Goal: Obtain resource: Obtain resource

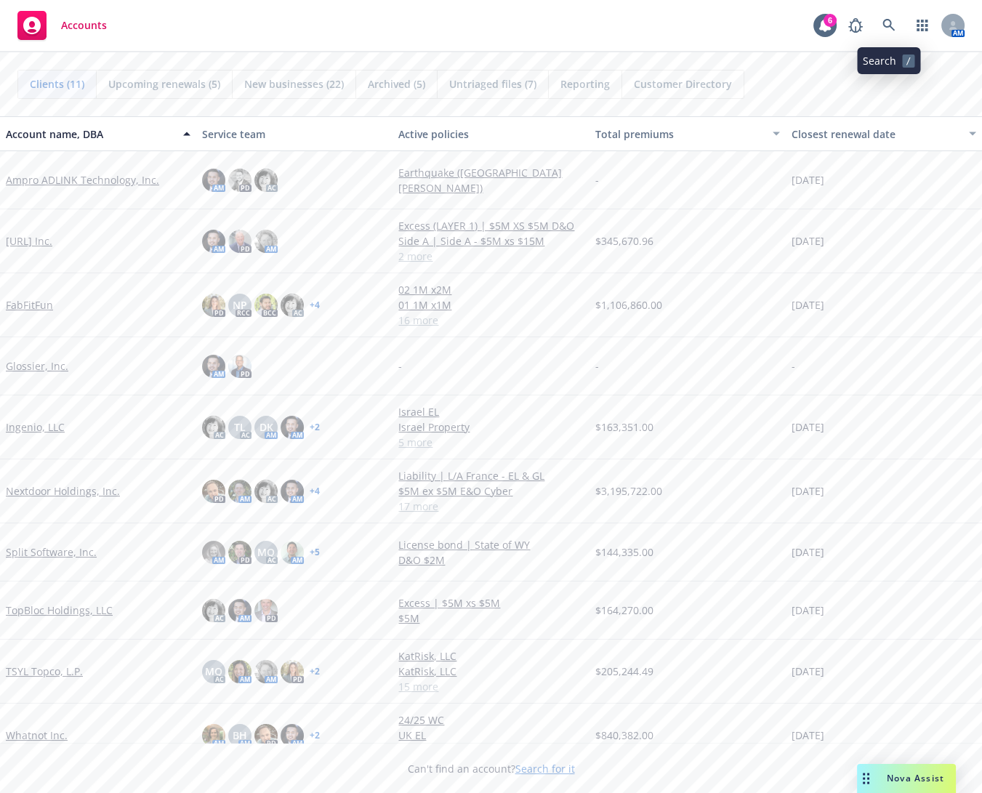
click at [901, 33] on span at bounding box center [888, 25] width 29 height 29
click at [884, 28] on icon at bounding box center [888, 25] width 13 height 13
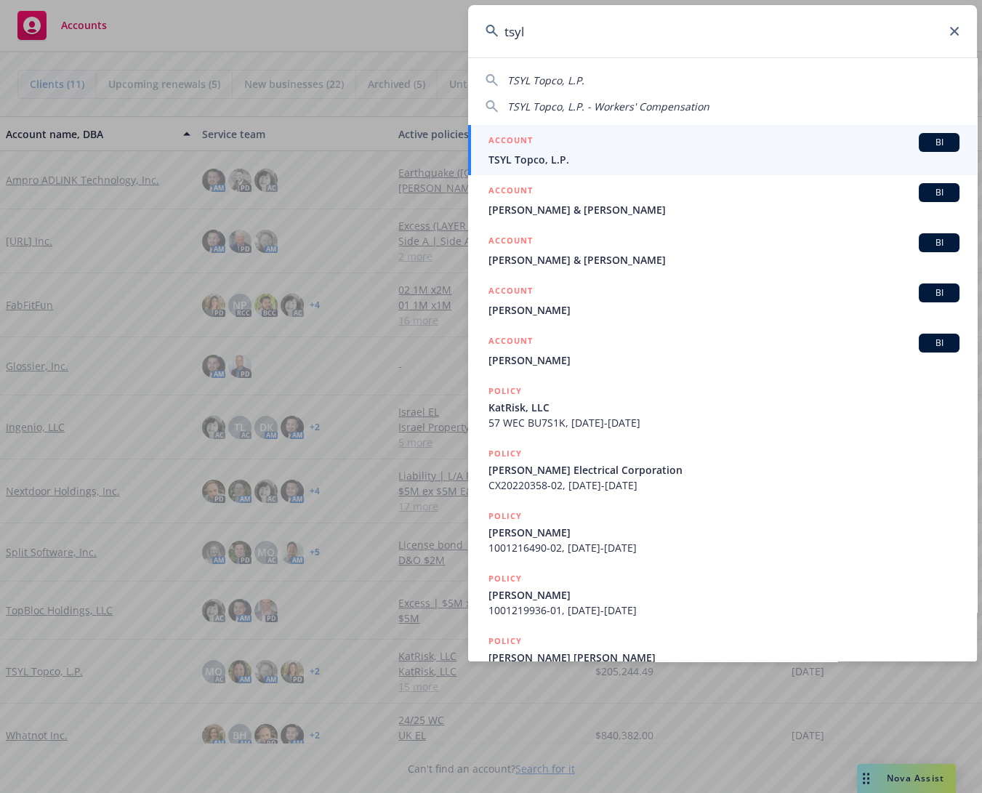
type input "tsyl"
click at [607, 150] on div "ACCOUNT BI" at bounding box center [723, 142] width 471 height 19
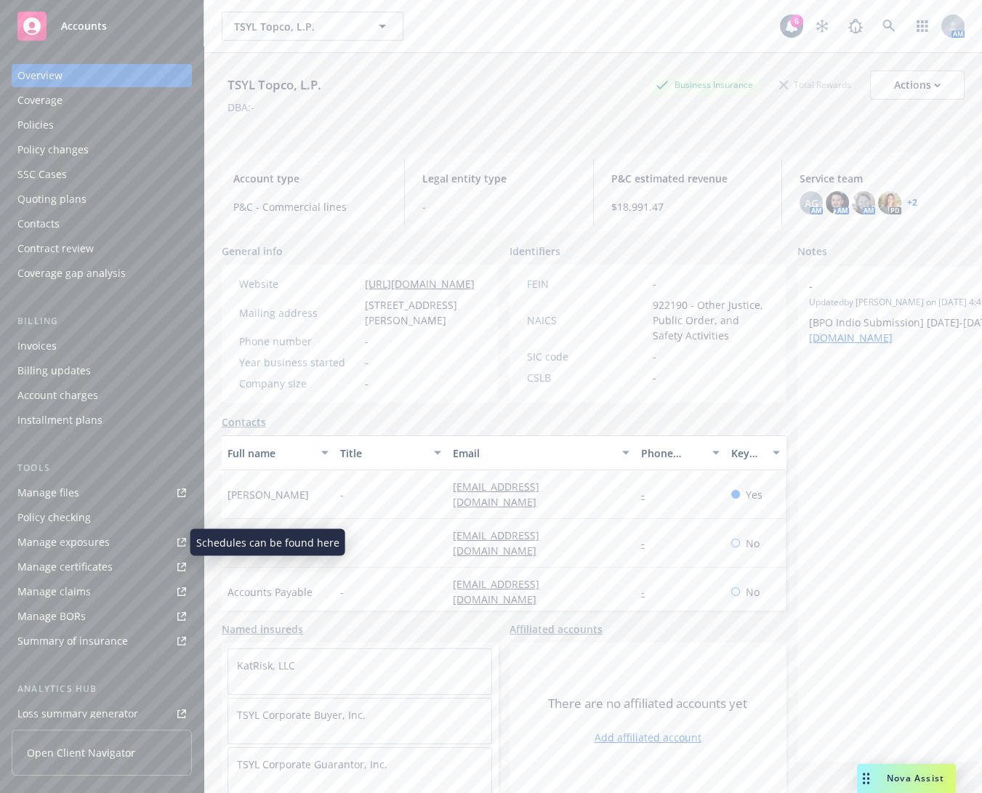
click at [65, 484] on div "Manage files" at bounding box center [48, 492] width 62 height 23
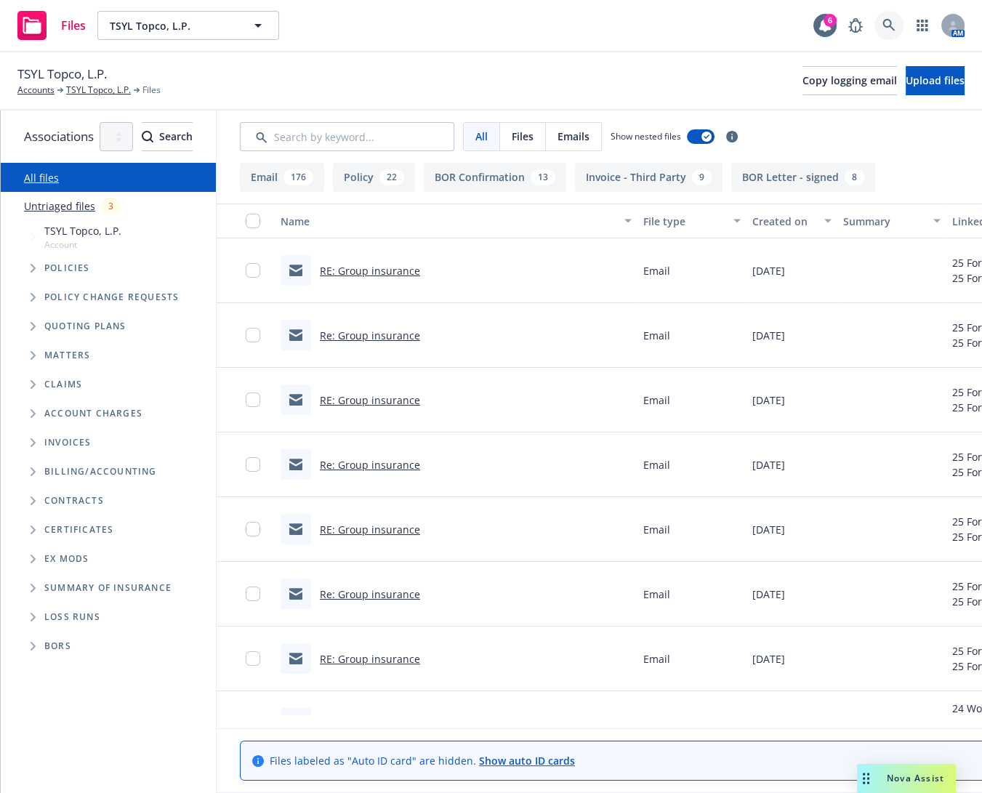
click at [876, 21] on link at bounding box center [888, 25] width 29 height 29
drag, startPoint x: 403, startPoint y: 70, endPoint x: 126, endPoint y: 182, distance: 298.3
click at [26, 275] on span "Tree Example" at bounding box center [32, 268] width 23 height 23
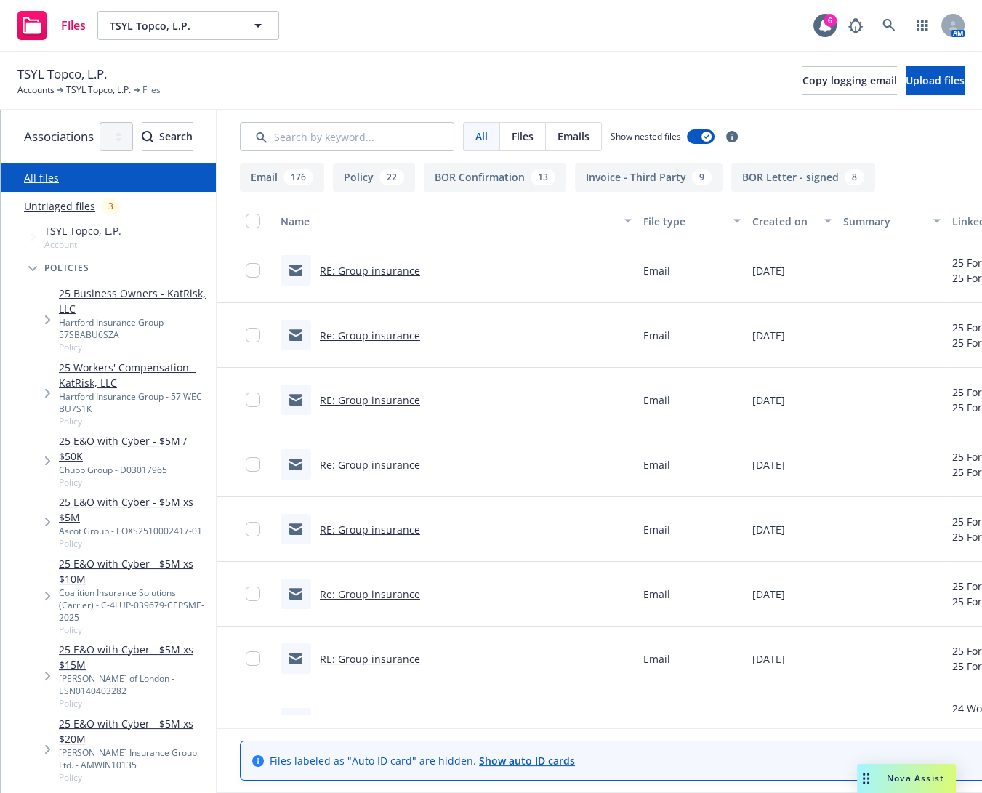
click at [206, 316] on div "Hartford Insurance Group - 57SBABU6SZA" at bounding box center [134, 328] width 151 height 25
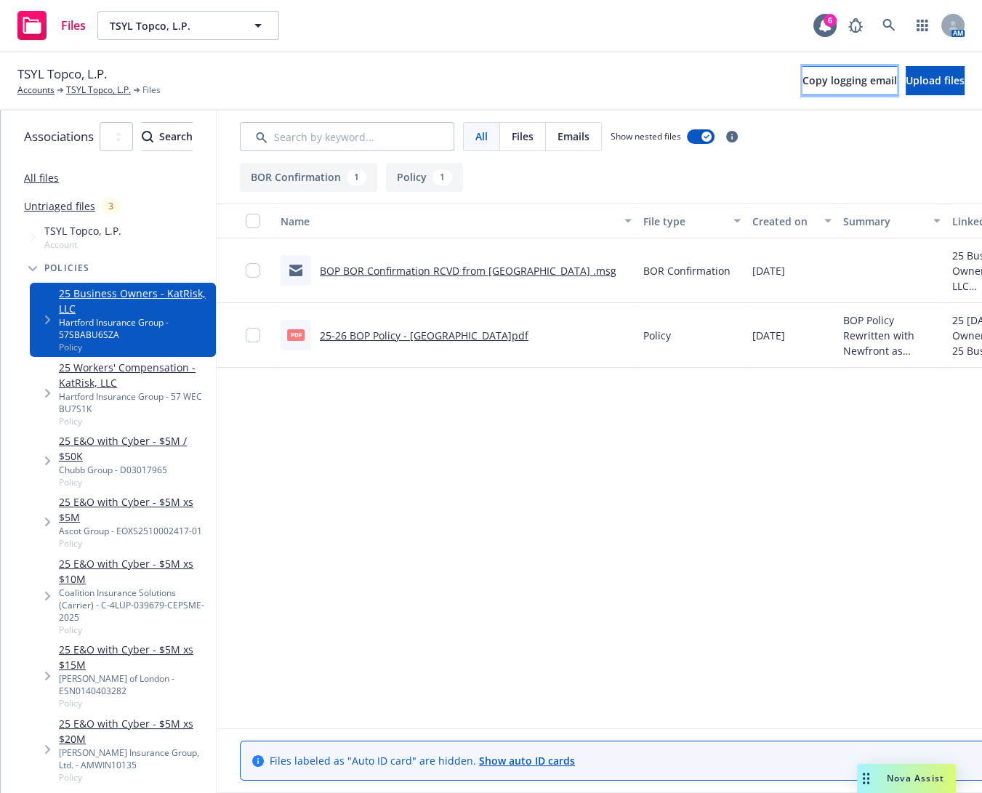
click at [802, 72] on button "Copy logging email" at bounding box center [849, 80] width 94 height 29
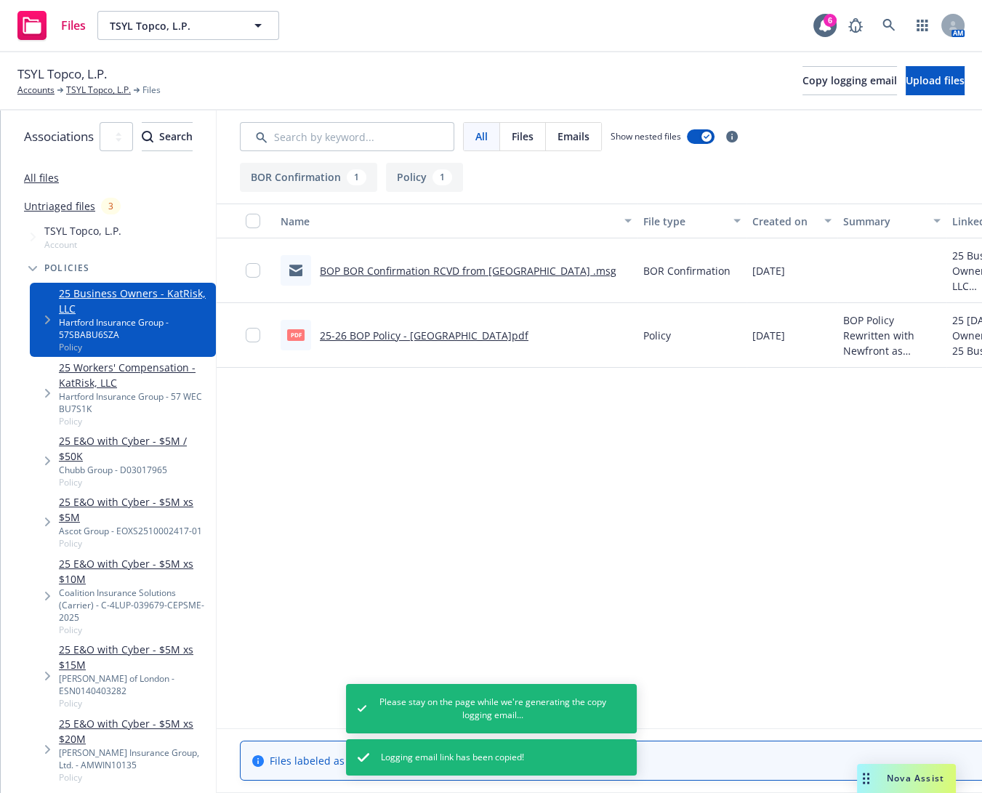
click at [208, 360] on link "25 Workers' Compensation - KatRisk, LLC" at bounding box center [134, 375] width 151 height 31
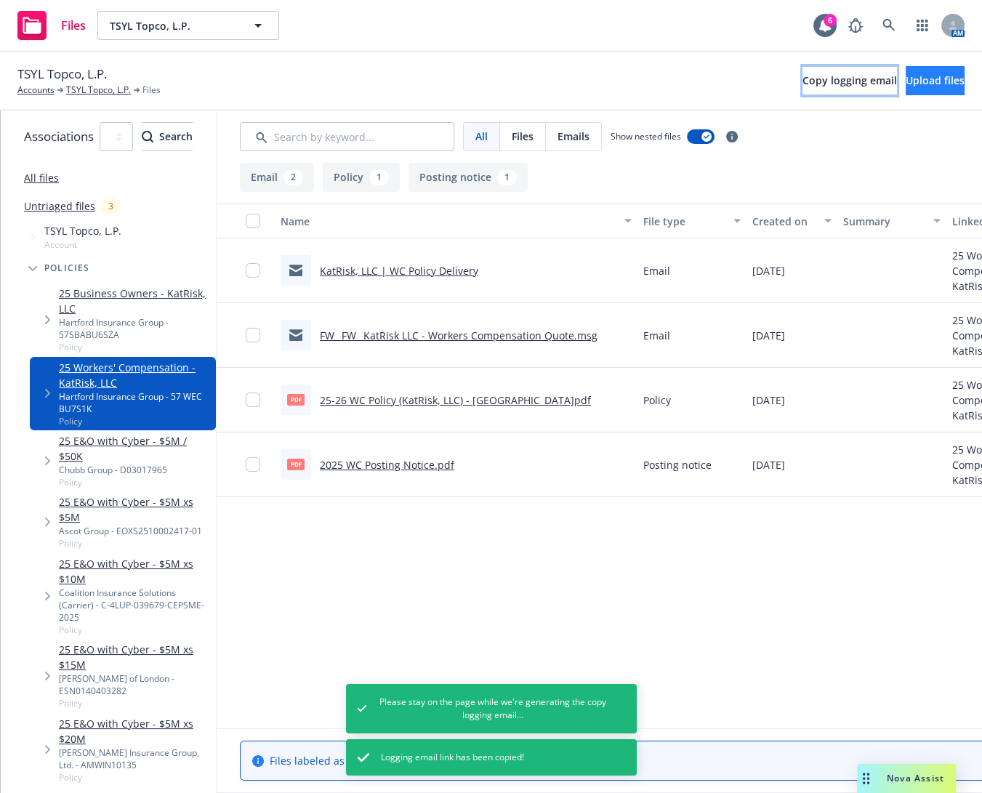
drag, startPoint x: 750, startPoint y: 75, endPoint x: 878, endPoint y: 94, distance: 129.3
click at [802, 74] on span "Copy logging email" at bounding box center [849, 80] width 94 height 14
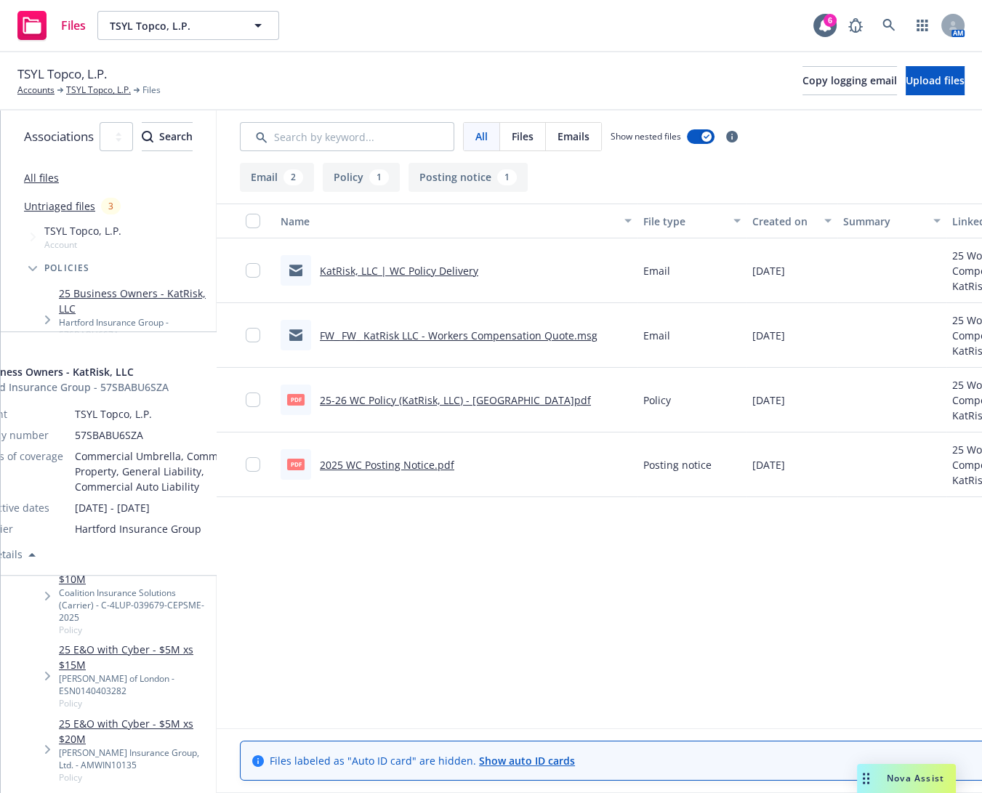
click at [206, 316] on div "Hartford Insurance Group - 57SBABU6SZA" at bounding box center [134, 328] width 151 height 25
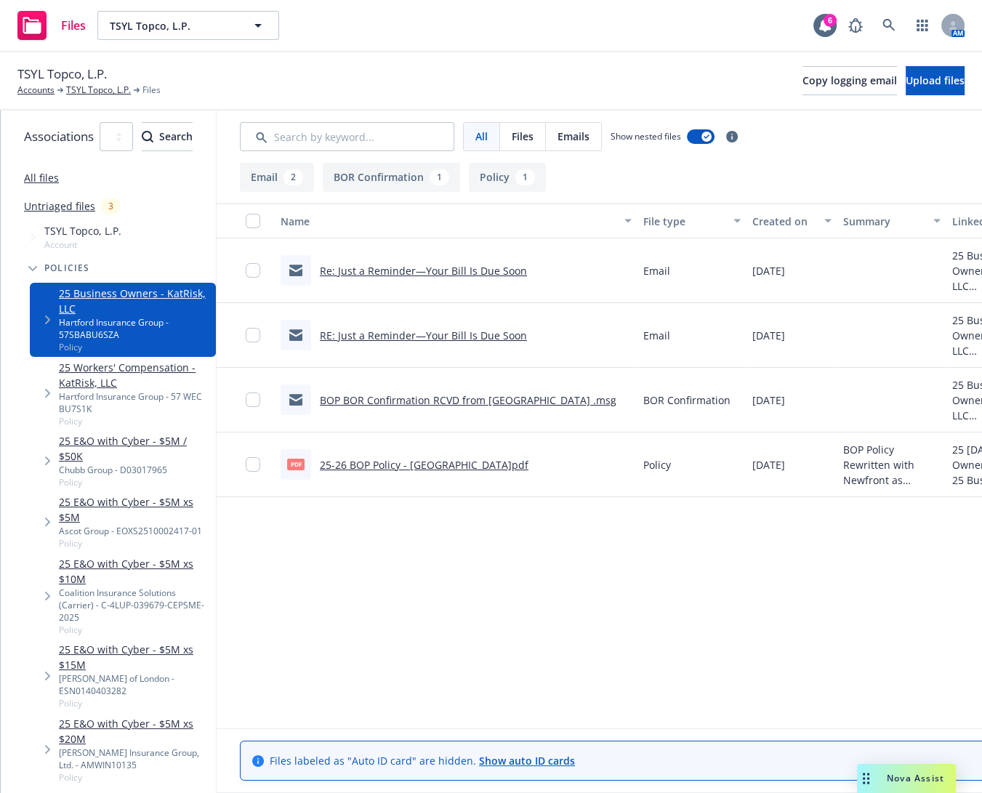
click at [499, 464] on link "25-26 BOP Policy - Hartford.pdf" at bounding box center [424, 465] width 209 height 14
click at [800, 544] on div "Name File type Created on Summary Linked associations Re: Just a Reminder—Your …" at bounding box center [672, 459] width 911 height 511
click at [890, 29] on icon at bounding box center [888, 25] width 13 height 13
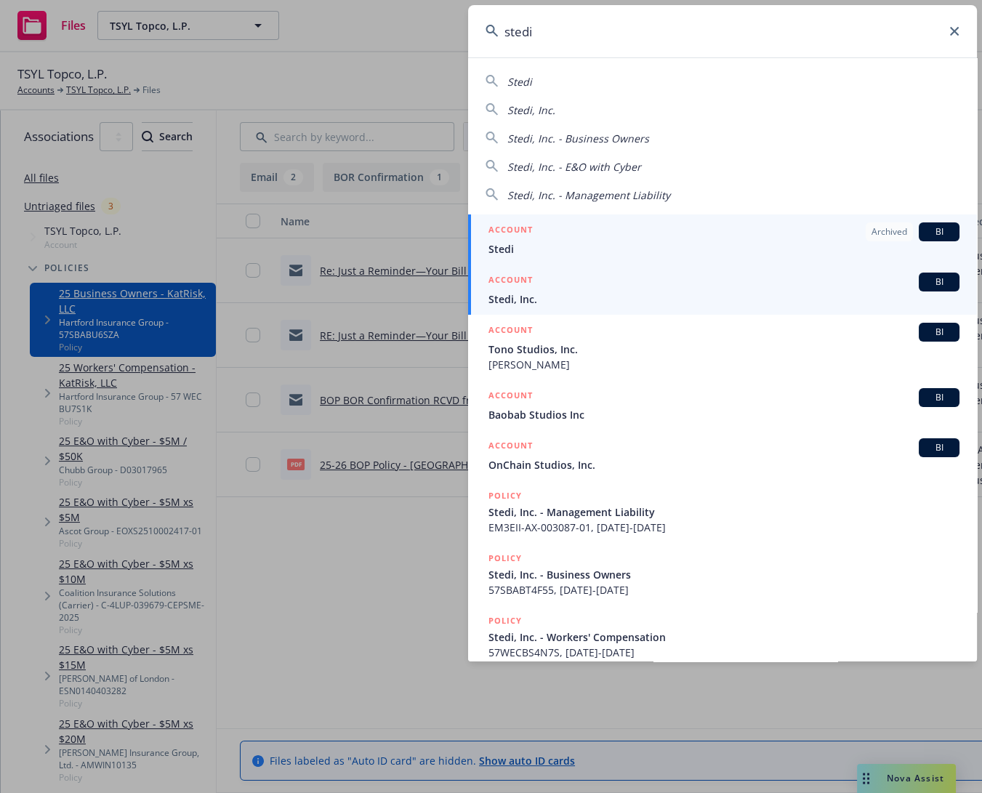
type input "stedi"
click at [623, 305] on span "Stedi, Inc." at bounding box center [723, 298] width 471 height 15
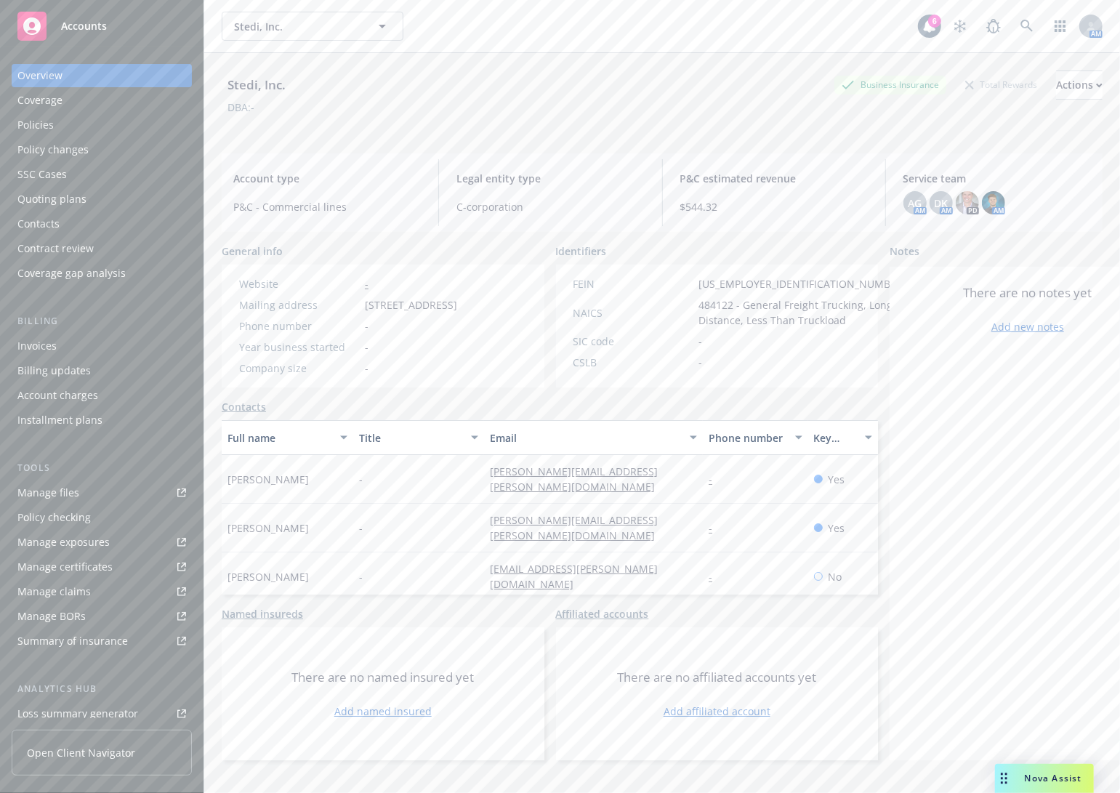
click at [102, 497] on link "Manage files" at bounding box center [102, 492] width 180 height 23
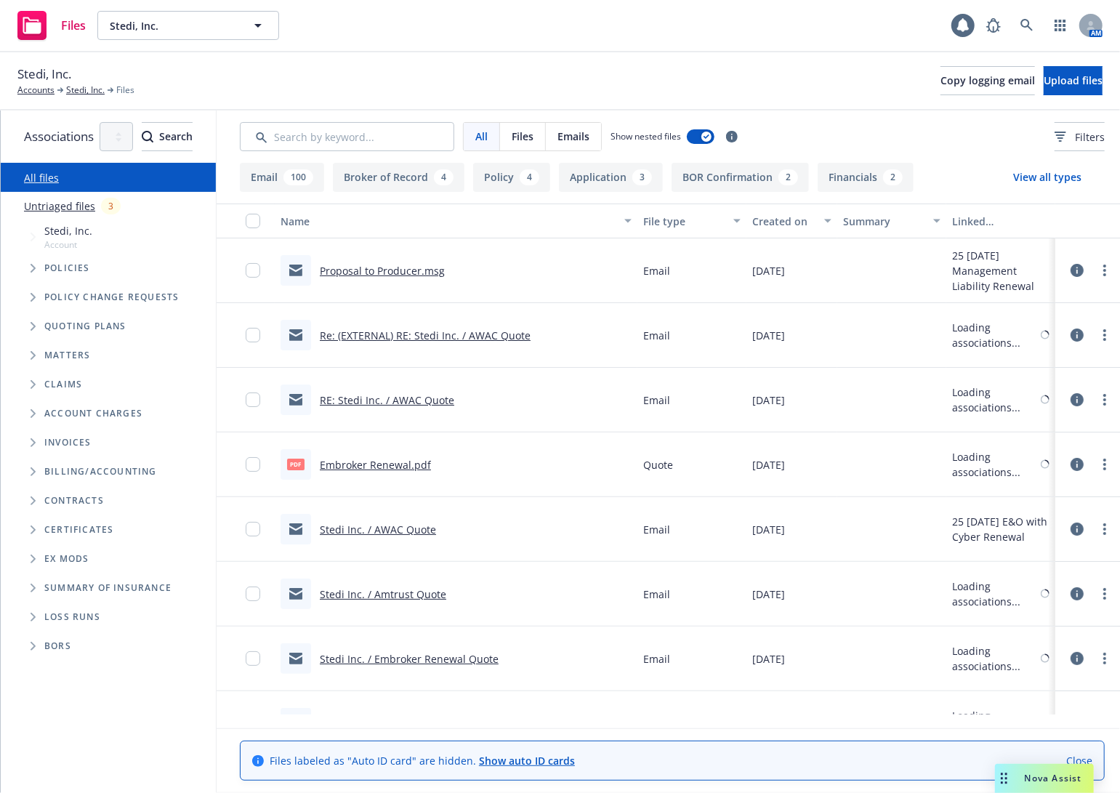
click at [33, 335] on span "Tree Example" at bounding box center [32, 326] width 23 height 23
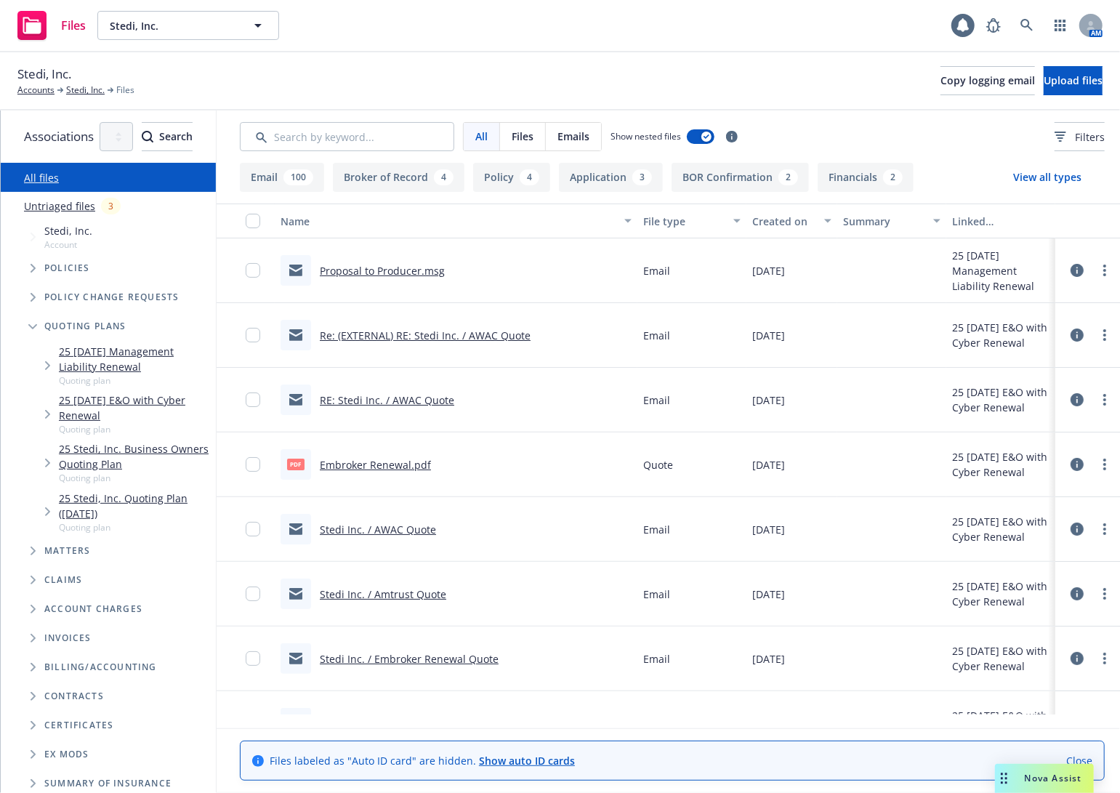
click at [40, 415] on span "Tree Example" at bounding box center [47, 414] width 23 height 23
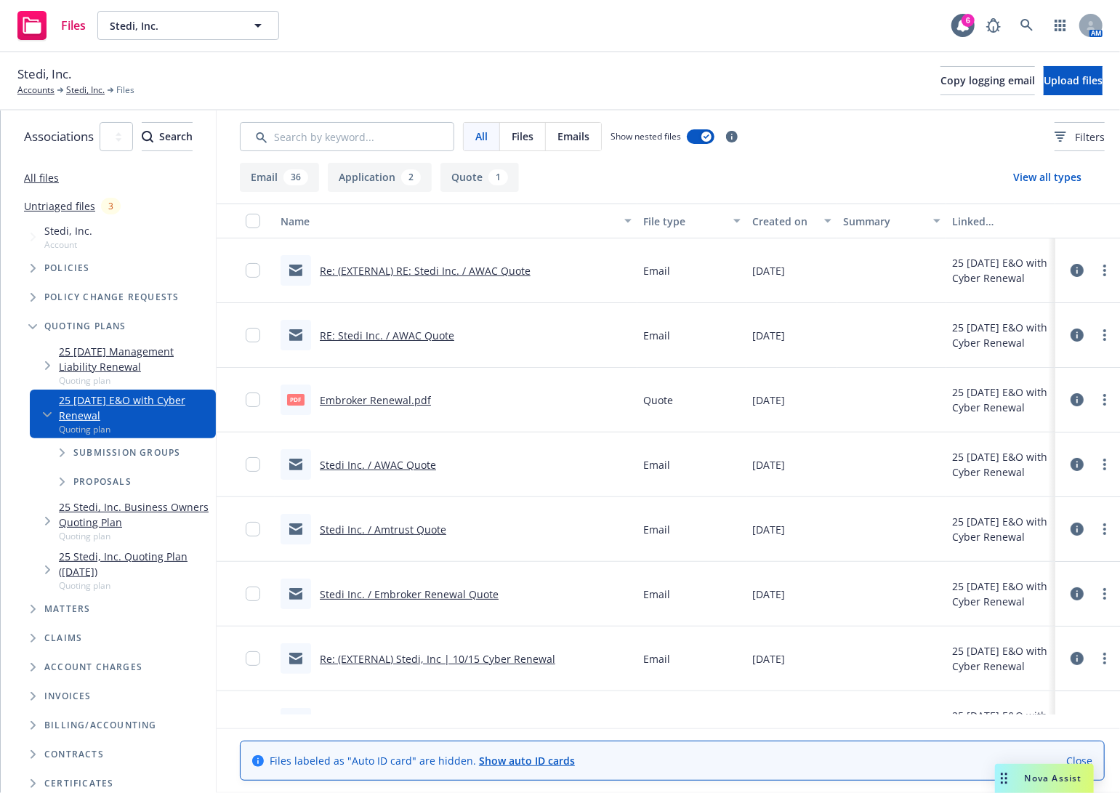
click at [57, 441] on span "Tree Example" at bounding box center [61, 452] width 23 height 23
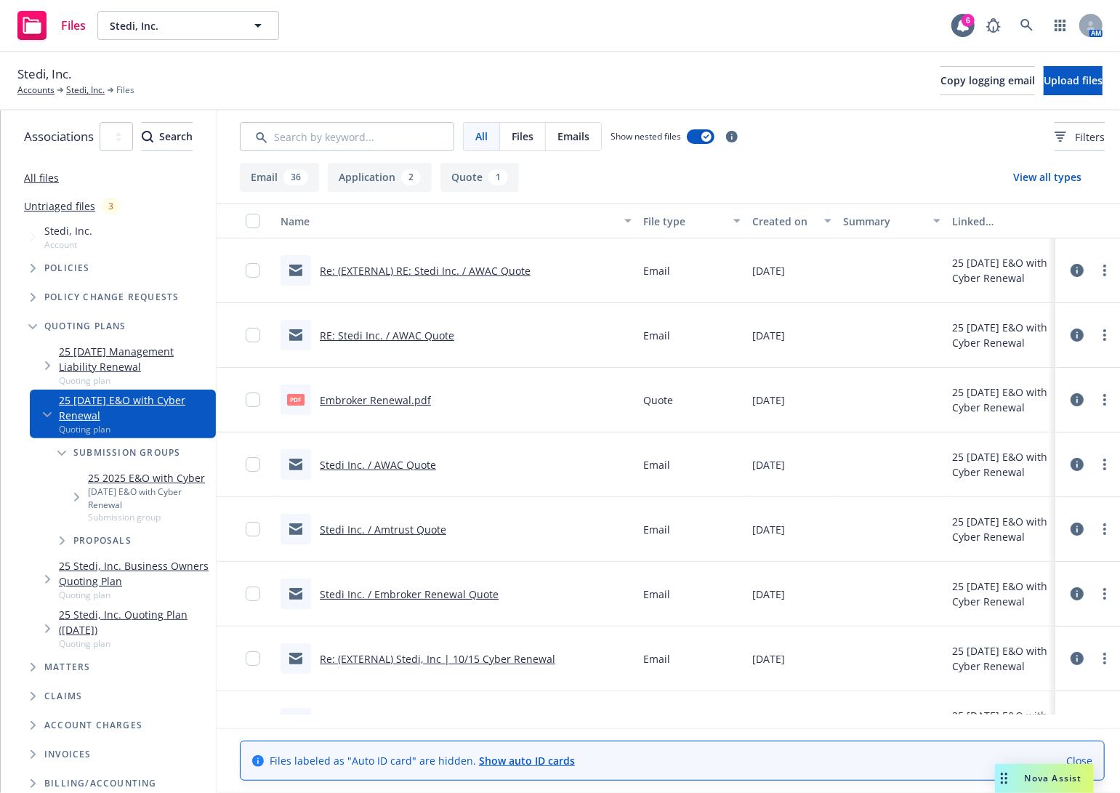
click at [186, 470] on link "25 2025 E&O with Cyber" at bounding box center [149, 477] width 122 height 15
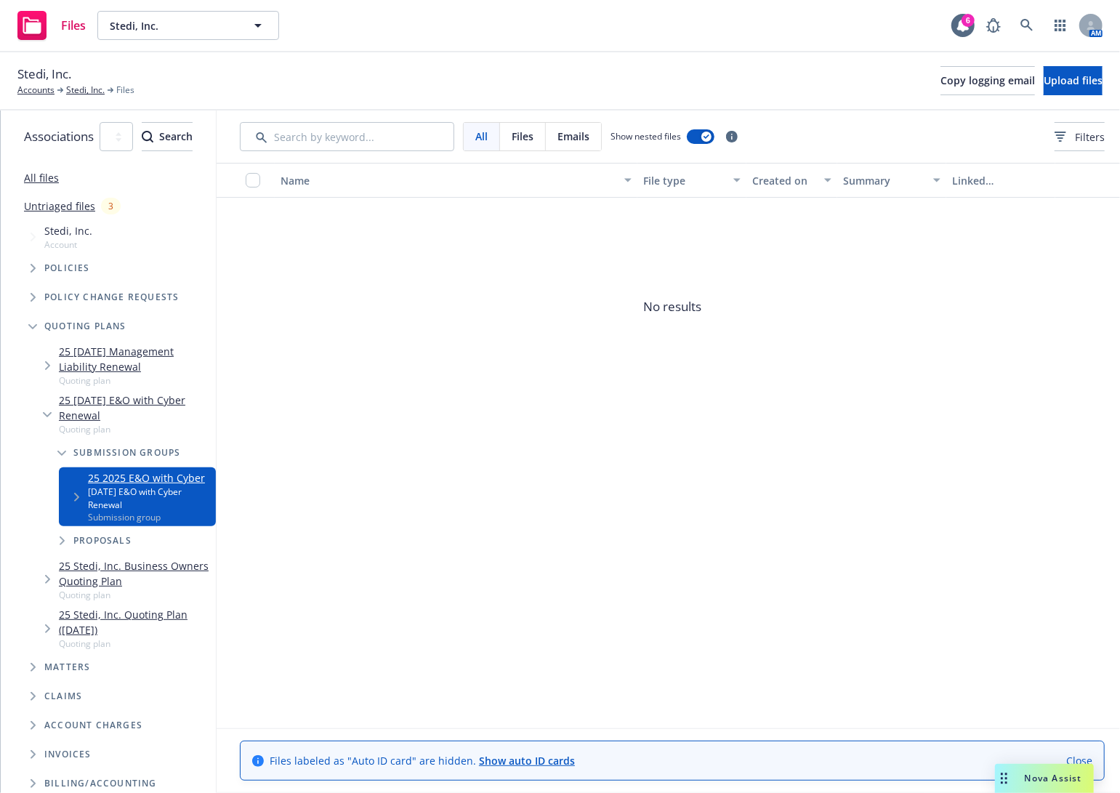
click at [51, 617] on span "Tree Example" at bounding box center [47, 628] width 23 height 23
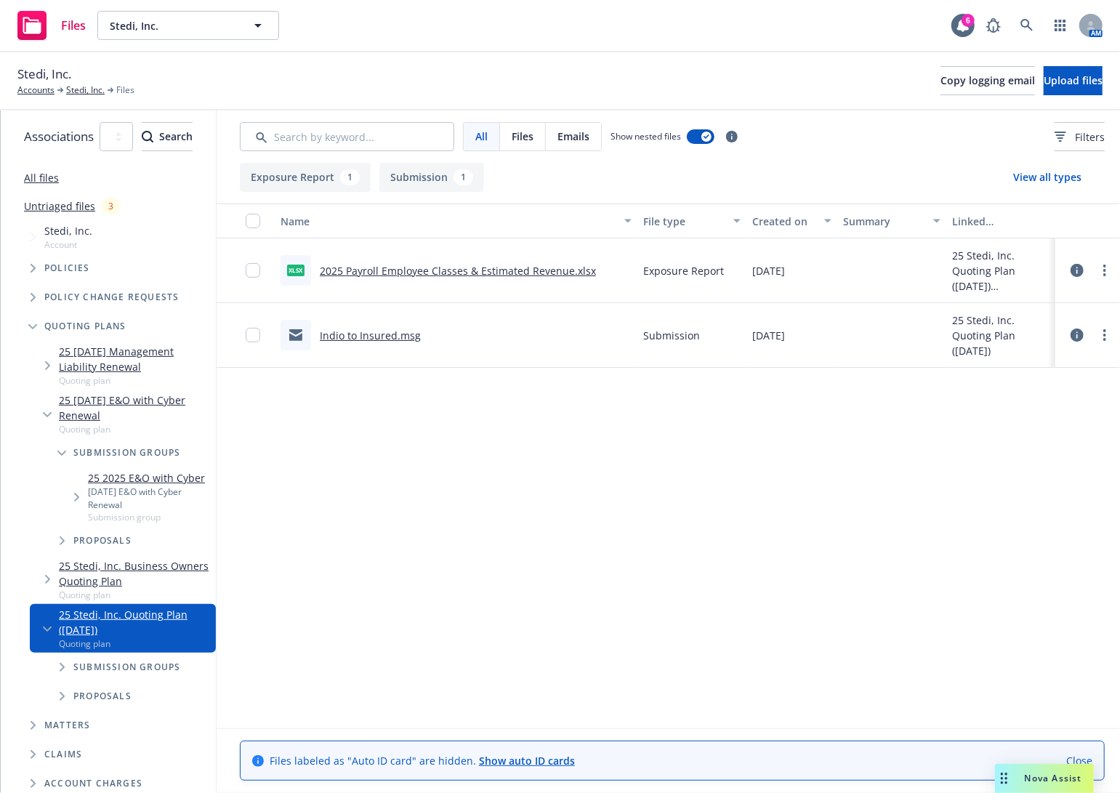
click at [41, 568] on span "Tree Example" at bounding box center [47, 579] width 23 height 23
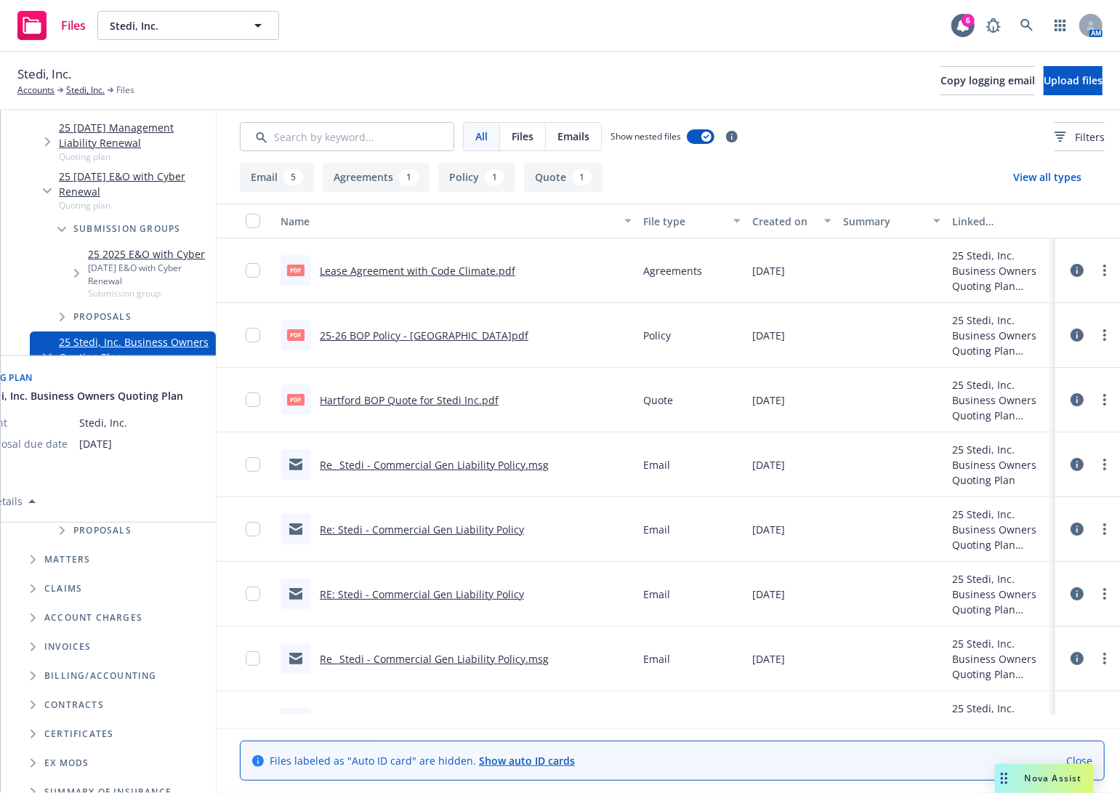
scroll to position [221, 0]
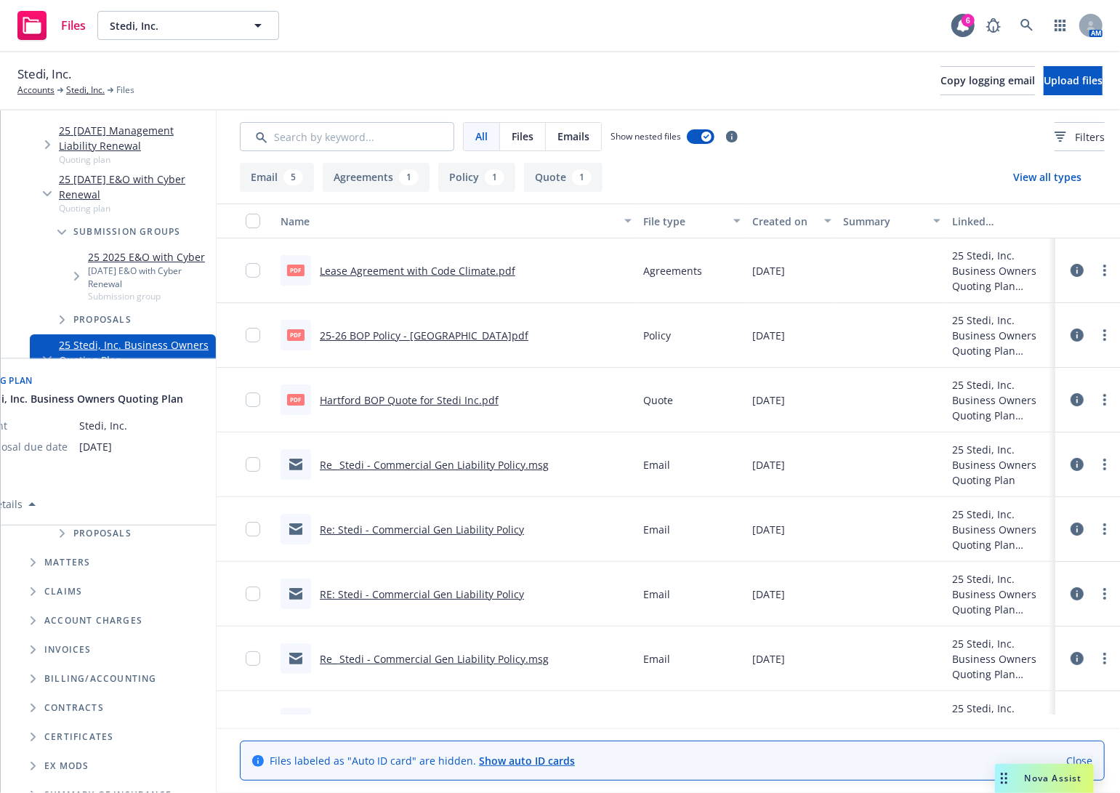
click at [275, 483] on div at bounding box center [246, 464] width 58 height 65
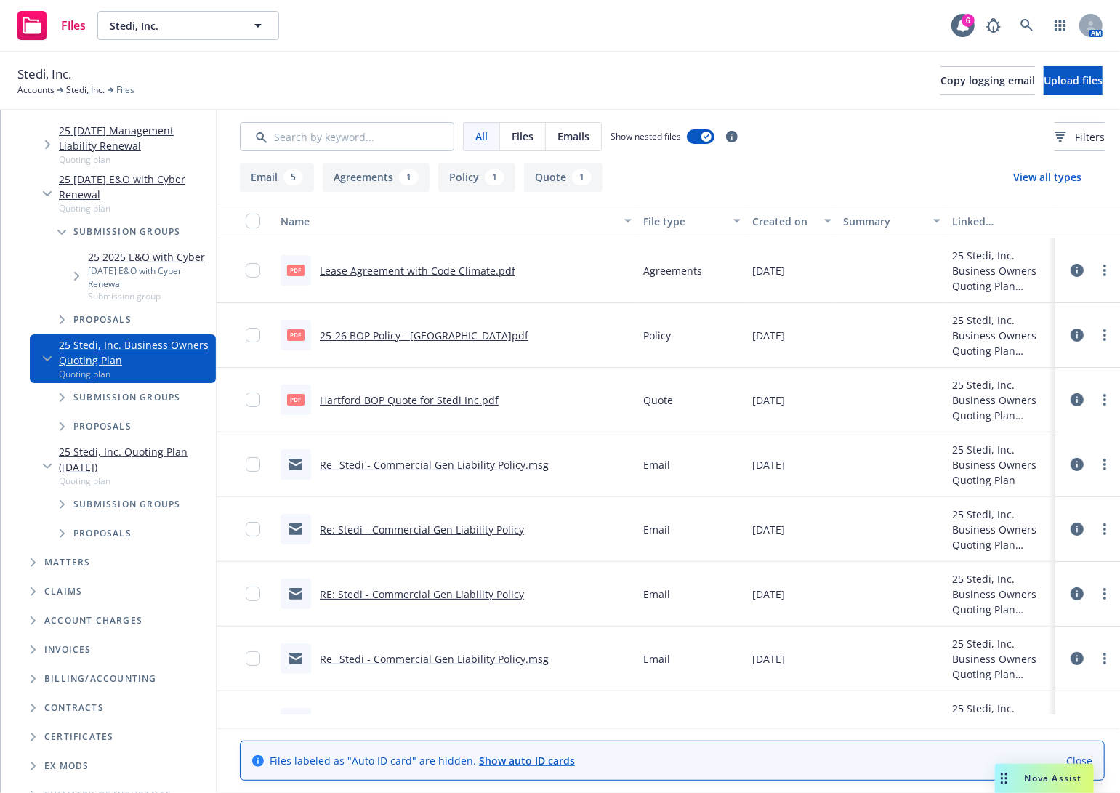
click at [194, 490] on div "Submission groups" at bounding box center [130, 504] width 172 height 29
click at [163, 490] on div "Submission groups" at bounding box center [130, 504] width 172 height 29
click at [57, 493] on span "Tree Example" at bounding box center [61, 504] width 23 height 23
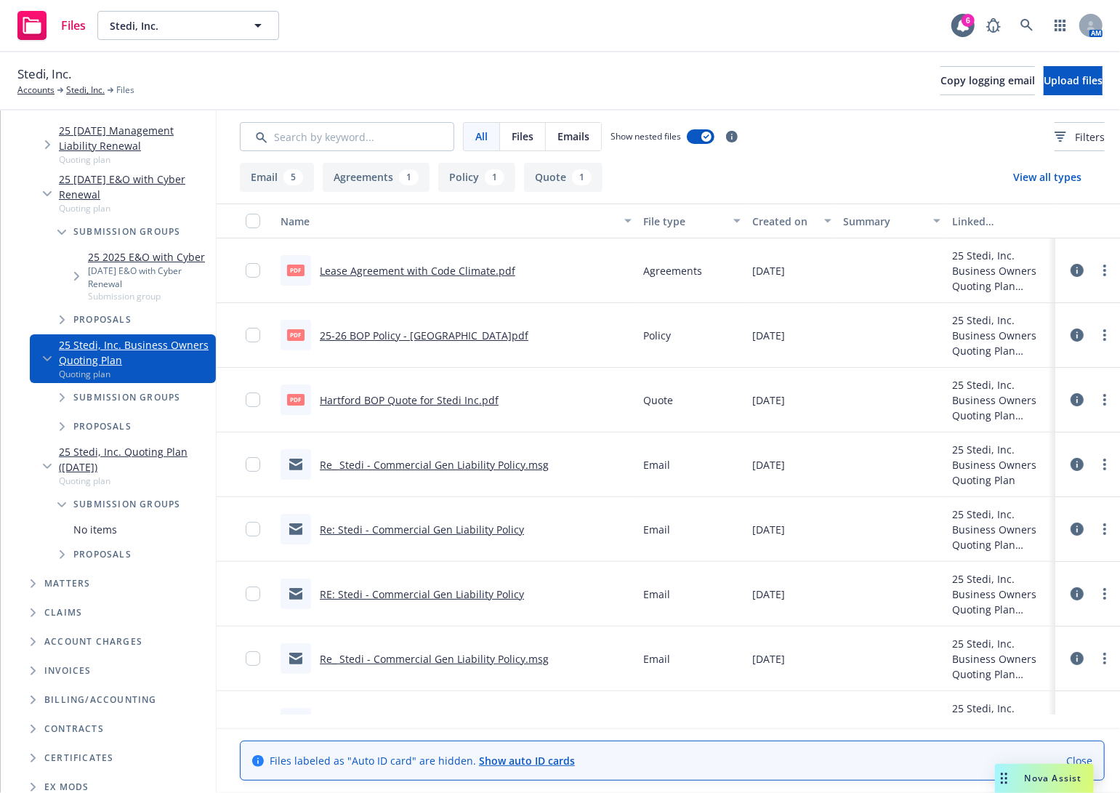
click at [60, 393] on icon "Tree Example" at bounding box center [63, 397] width 6 height 9
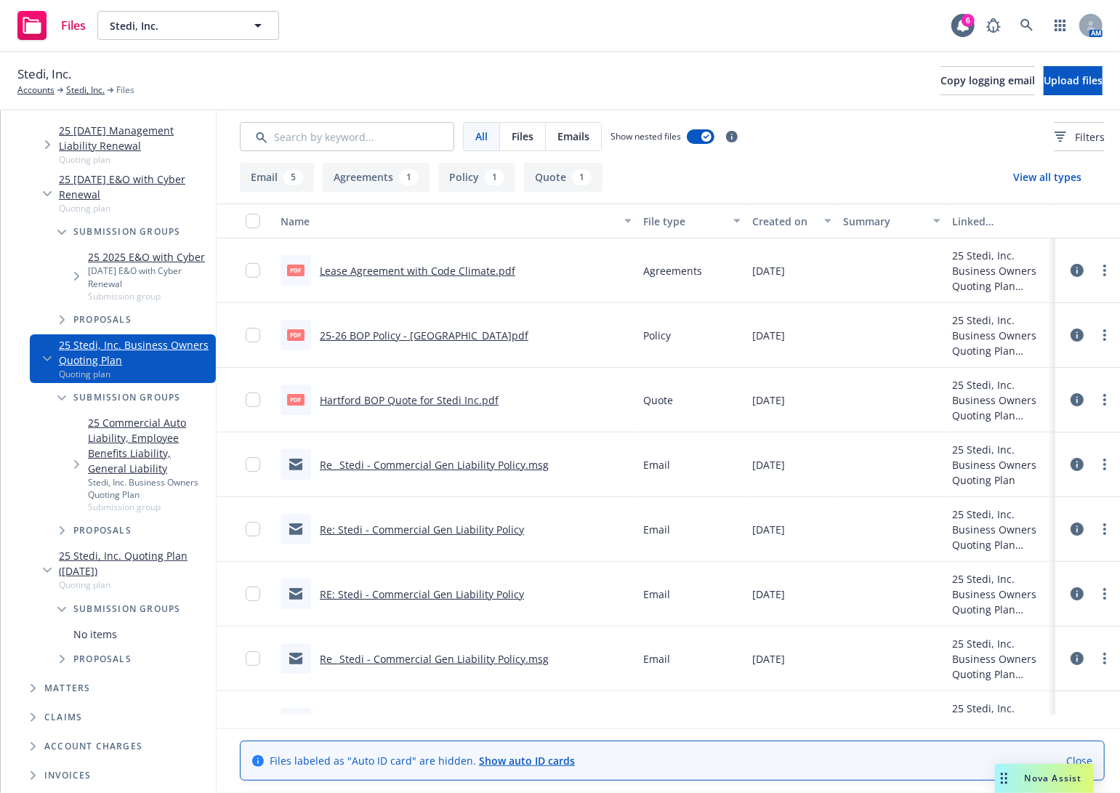
click at [67, 453] on span "Tree Example" at bounding box center [76, 464] width 23 height 23
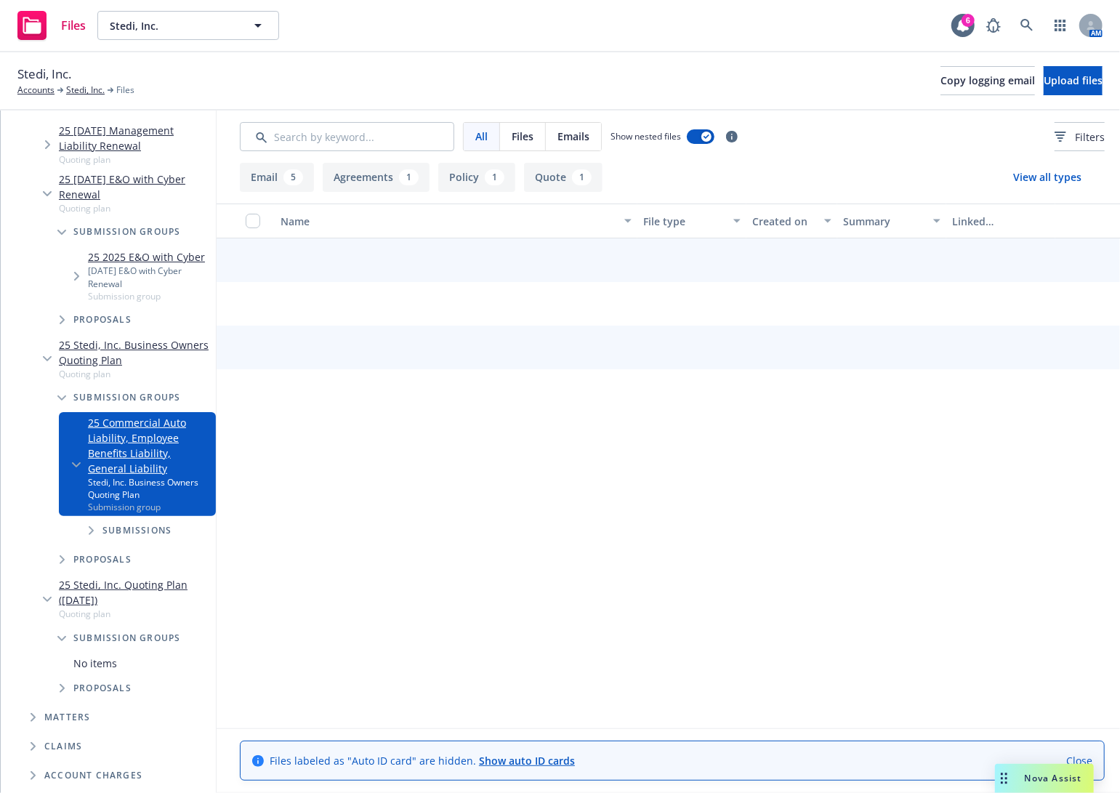
click at [91, 526] on icon "Tree Example" at bounding box center [92, 530] width 6 height 9
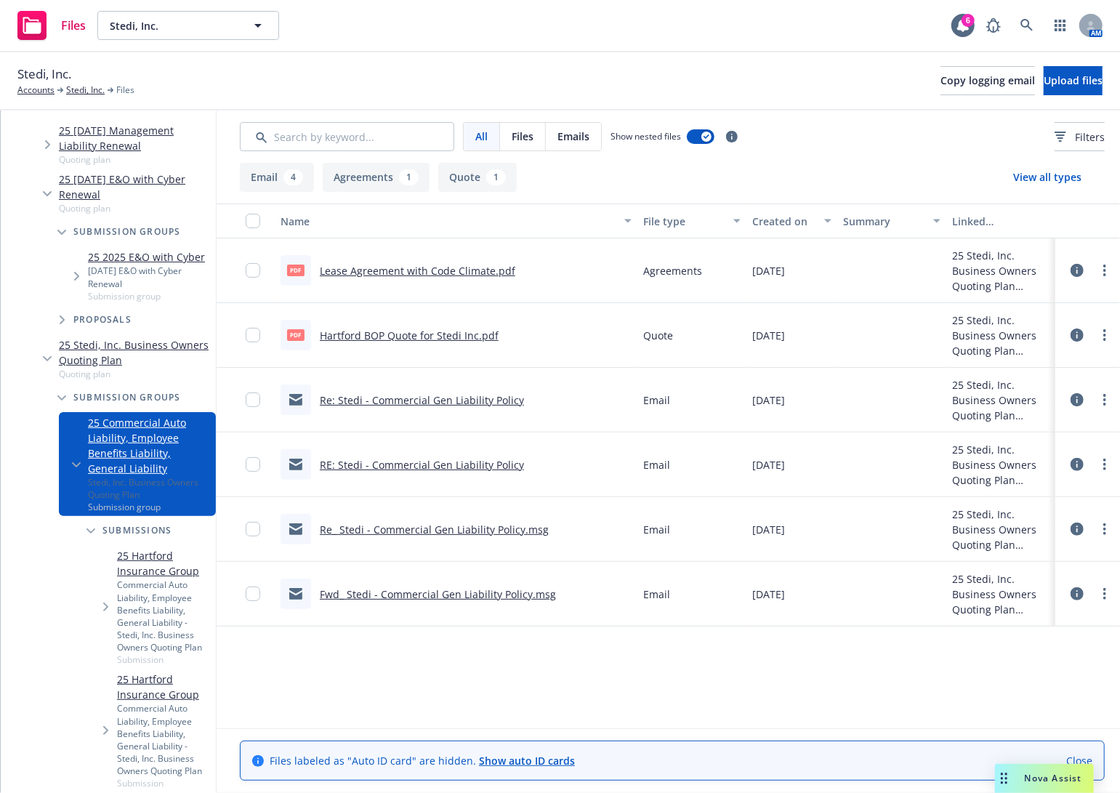
click at [66, 792] on span "Tree Example" at bounding box center [61, 806] width 23 height 23
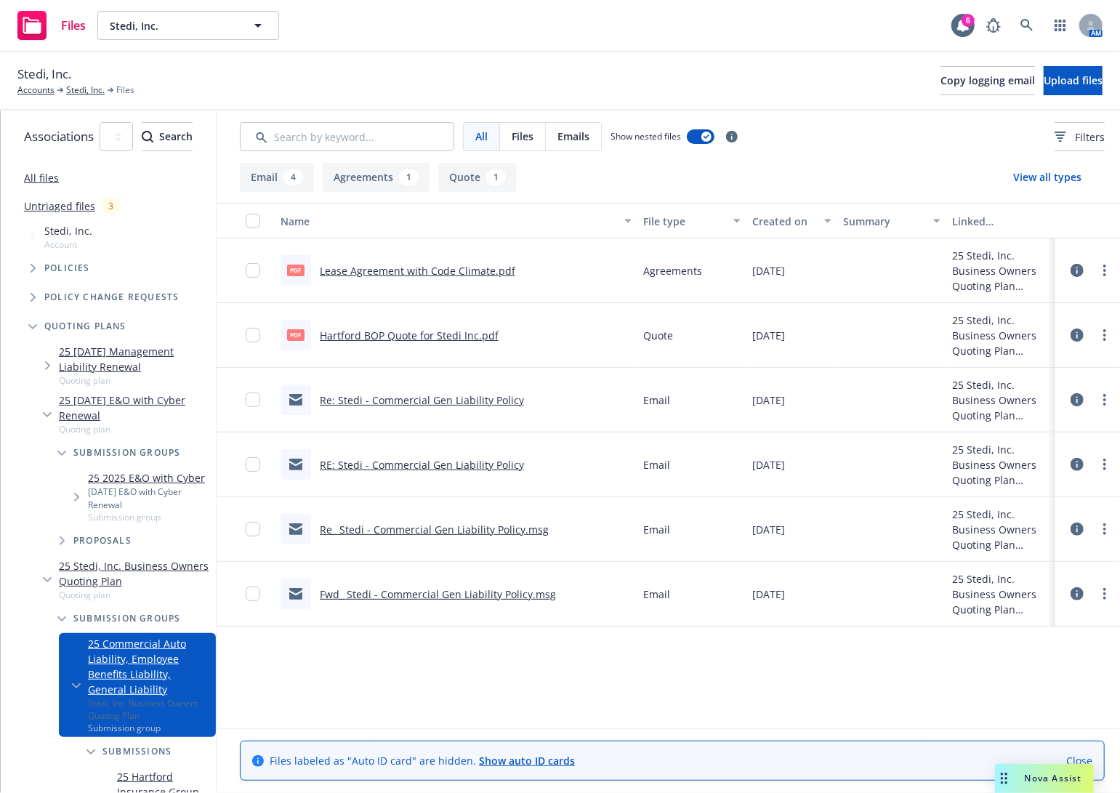
click at [76, 493] on icon "Tree Example" at bounding box center [77, 497] width 6 height 9
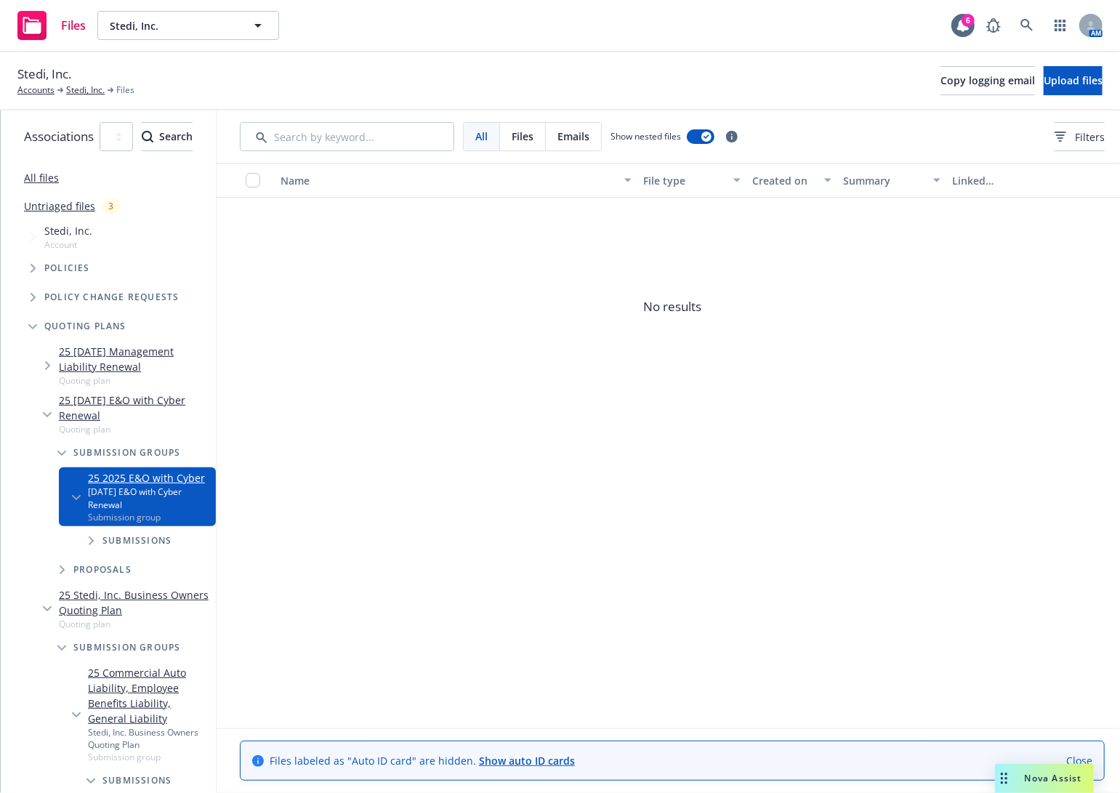
click at [81, 526] on div "Submissions" at bounding box center [144, 540] width 142 height 29
click at [86, 529] on span "Tree Example" at bounding box center [90, 540] width 23 height 23
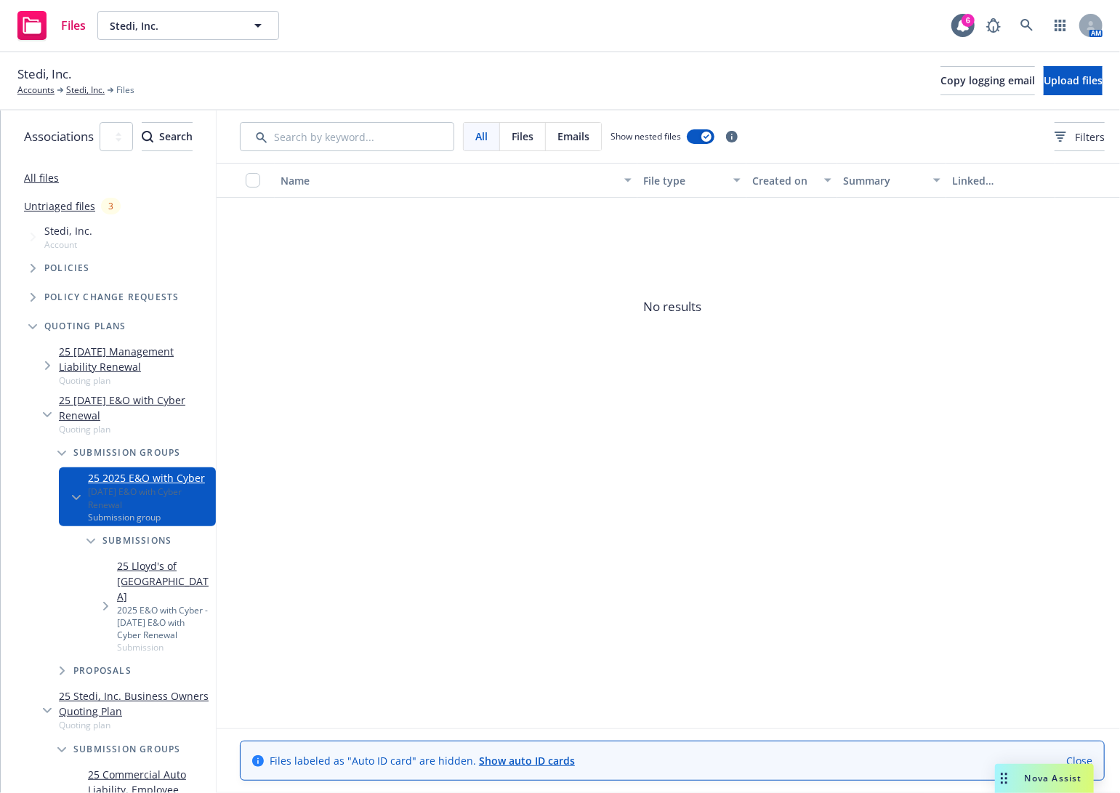
click at [102, 595] on span "Tree Example" at bounding box center [105, 606] width 23 height 23
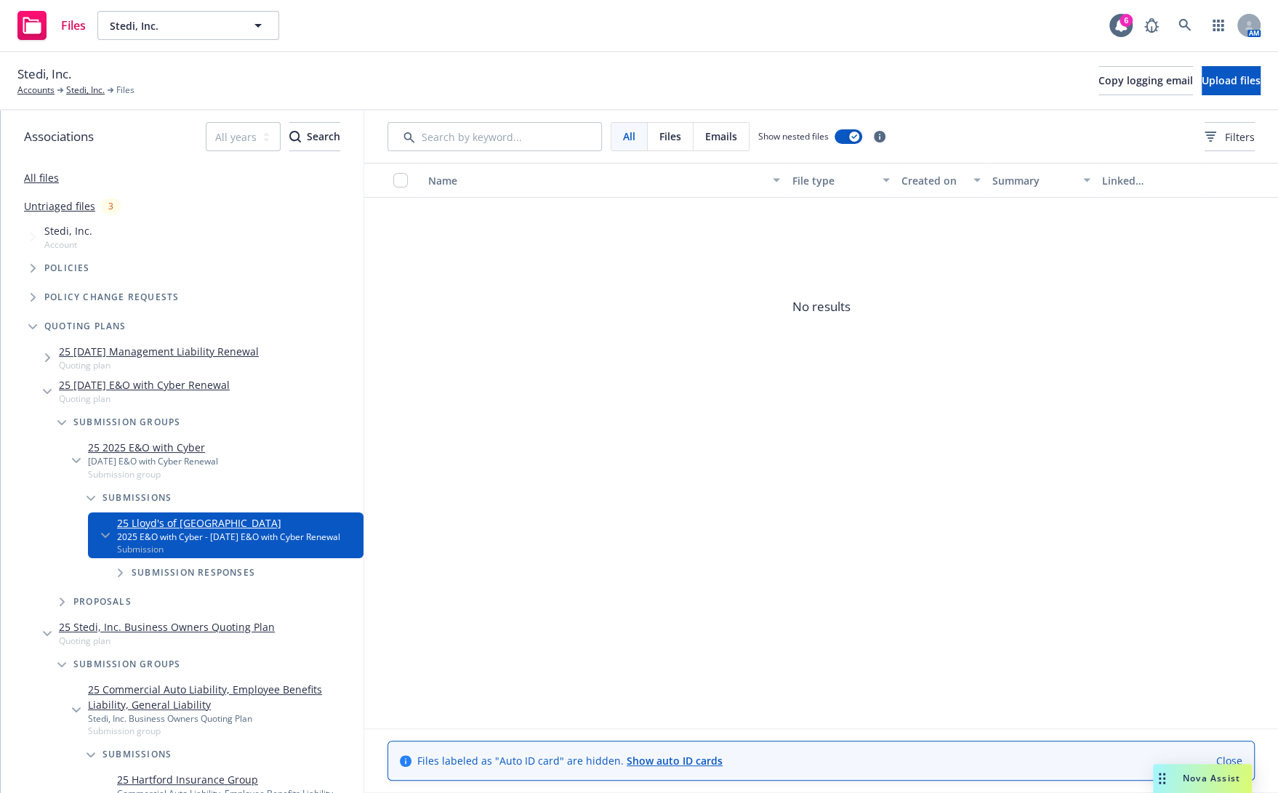
click at [44, 183] on link "All files" at bounding box center [41, 178] width 35 height 14
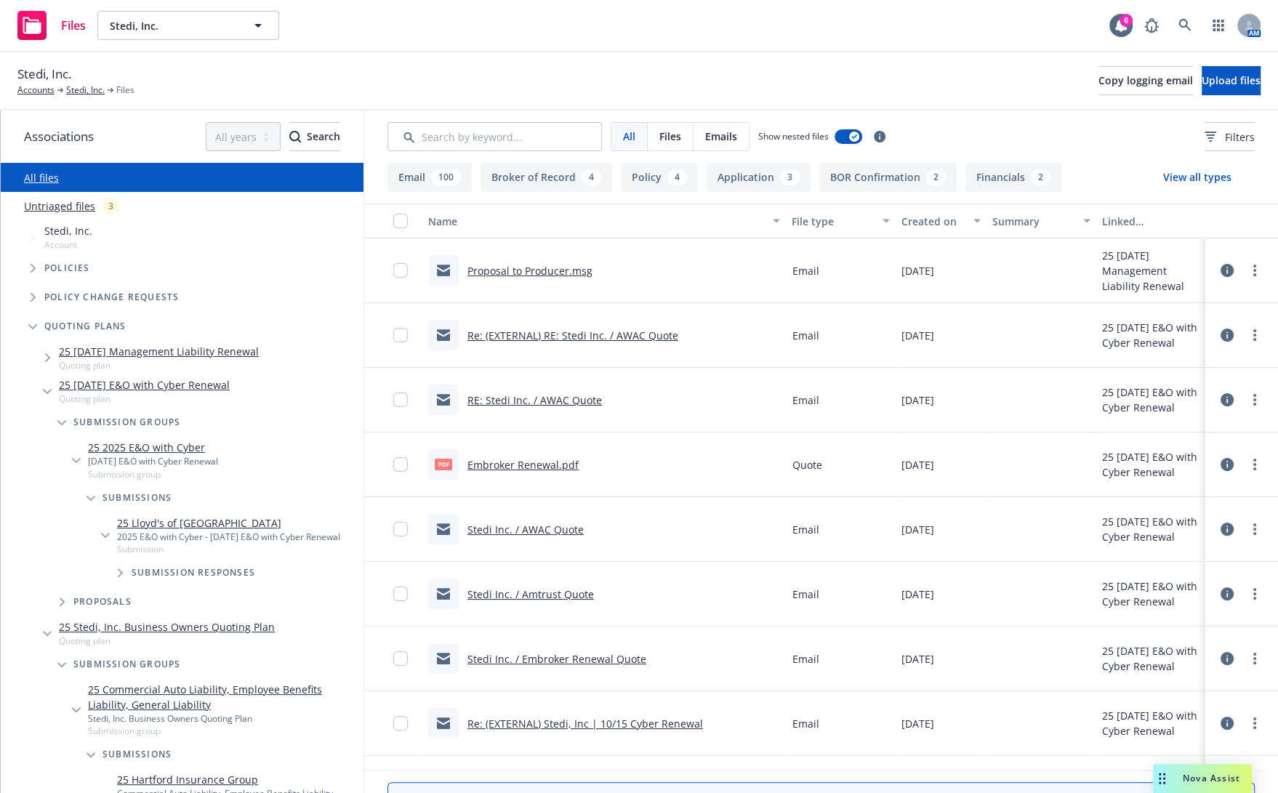
drag, startPoint x: 757, startPoint y: 36, endPoint x: 811, endPoint y: 0, distance: 65.1
click at [772, 36] on div "Files Stedi, Inc. Stedi, Inc. 6 AM" at bounding box center [639, 26] width 1278 height 52
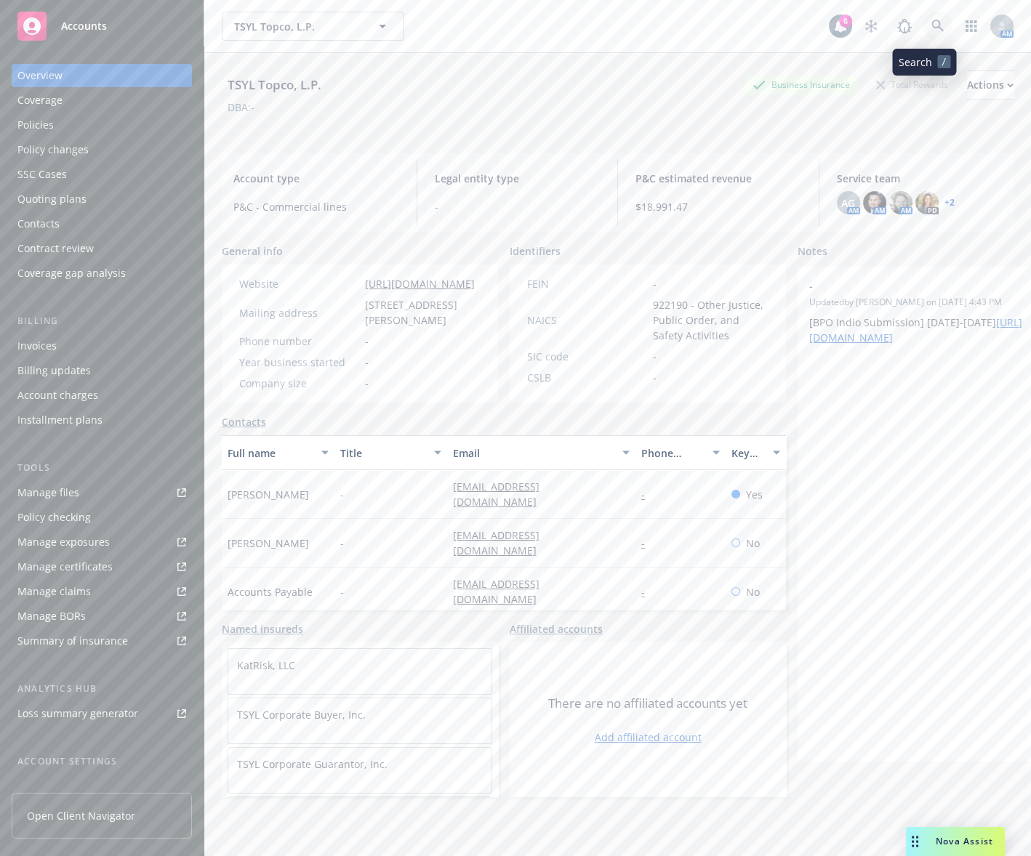
click at [931, 32] on icon at bounding box center [937, 26] width 13 height 13
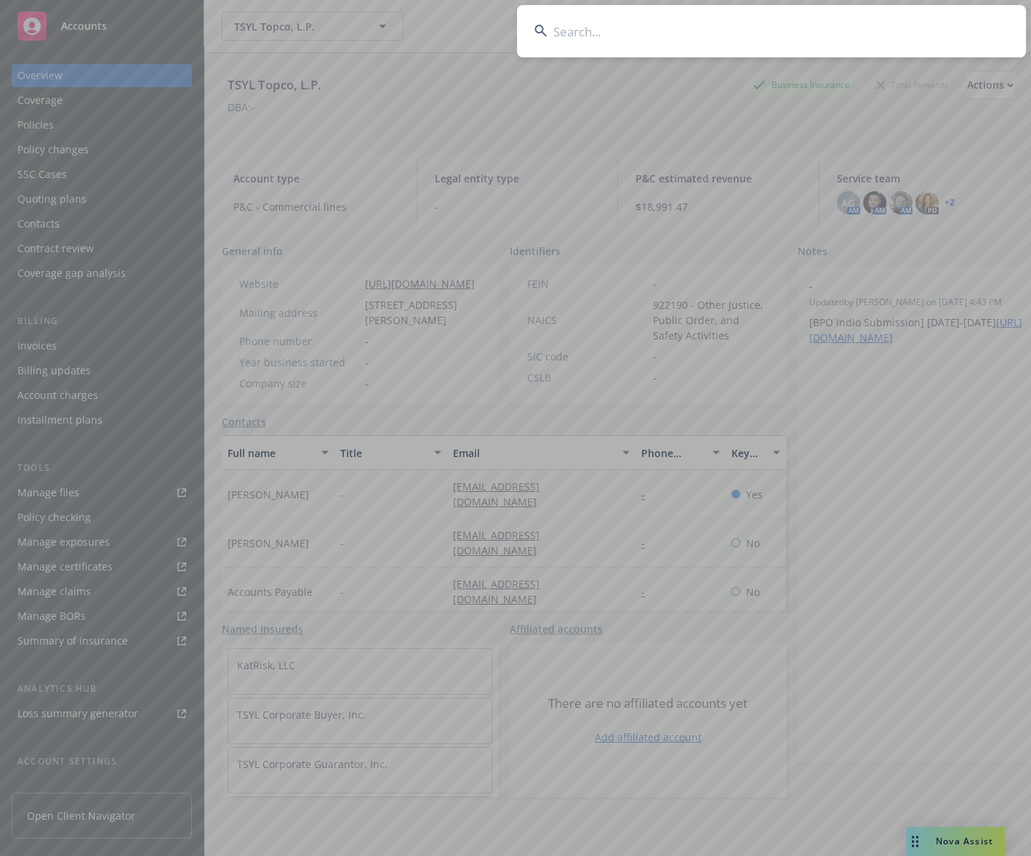
click at [866, 28] on input at bounding box center [771, 31] width 509 height 52
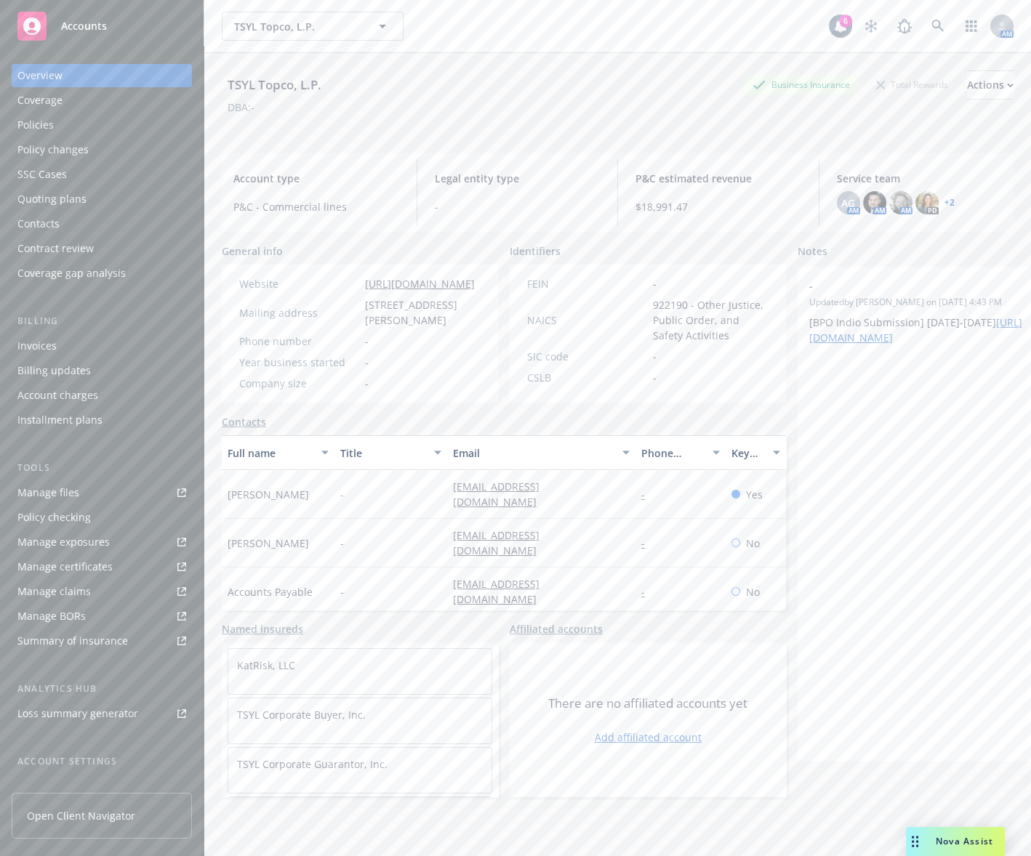
click at [652, 51] on div "TSYL Topco, L.P. TSYL Topco, L.P. 6 AM" at bounding box center [617, 26] width 826 height 52
click at [931, 28] on icon at bounding box center [937, 26] width 13 height 13
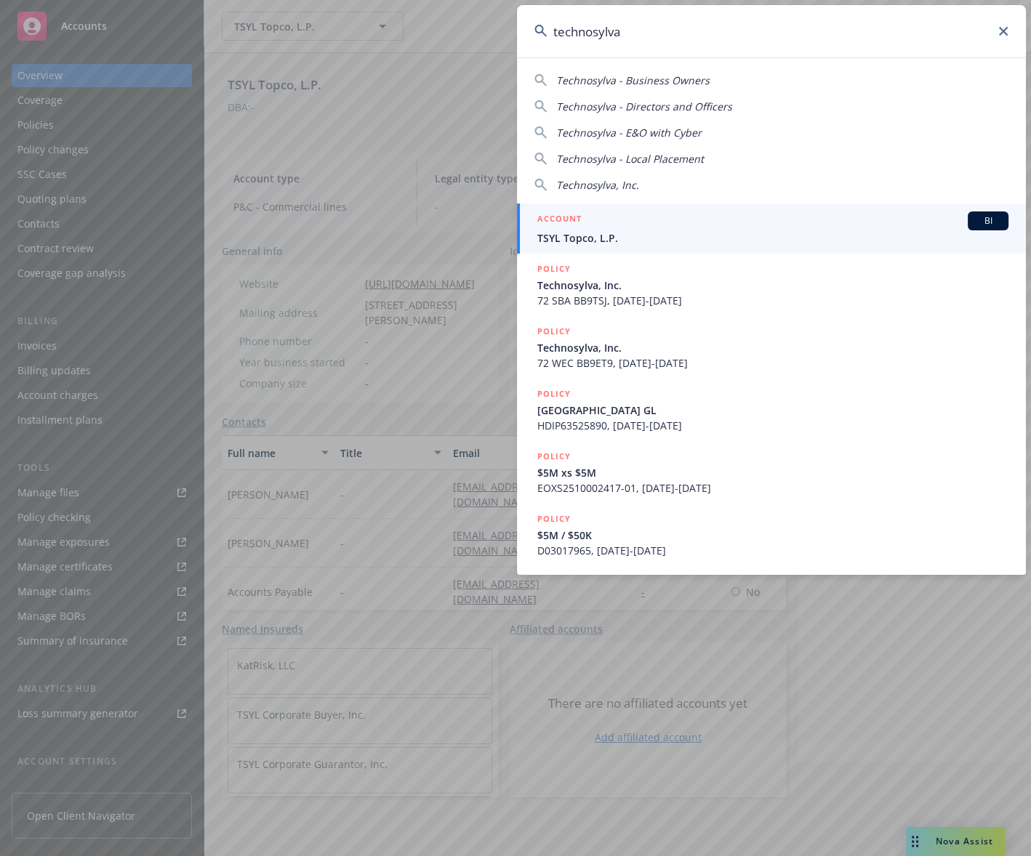
type input "technosylva"
click at [687, 230] on span "TSYL Topco, L.P." at bounding box center [772, 237] width 471 height 15
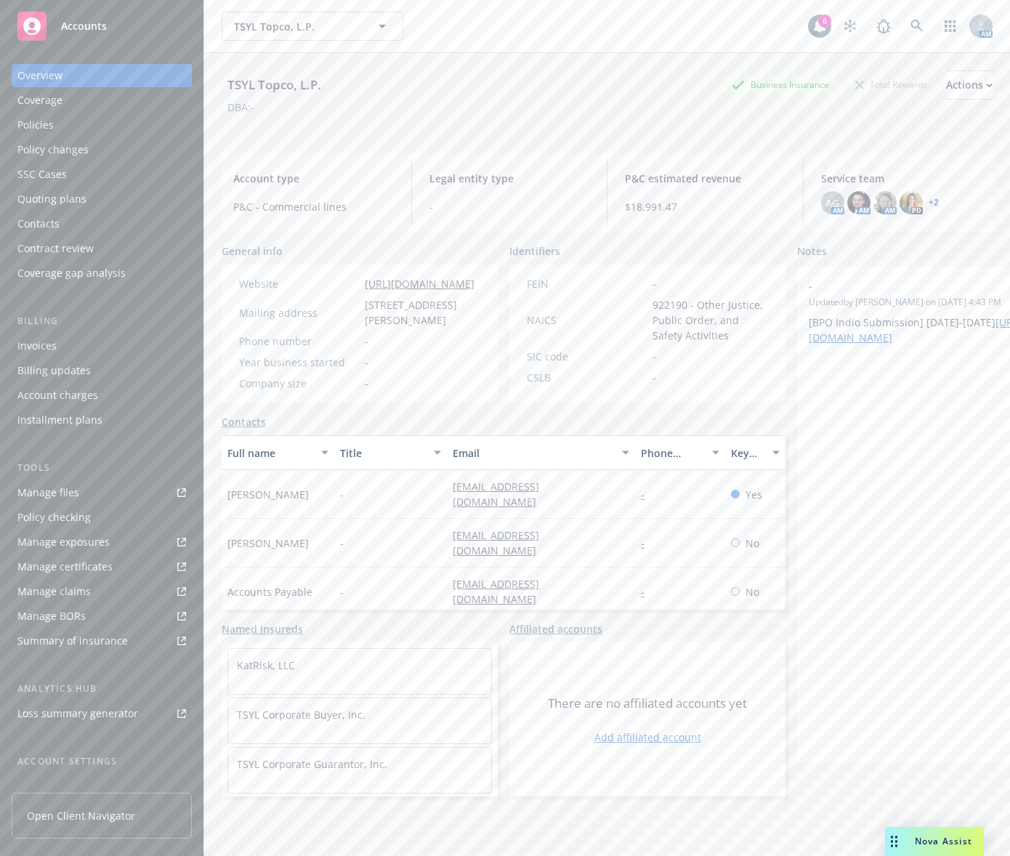
click at [910, 837] on div "Nova Assist" at bounding box center [943, 841] width 81 height 12
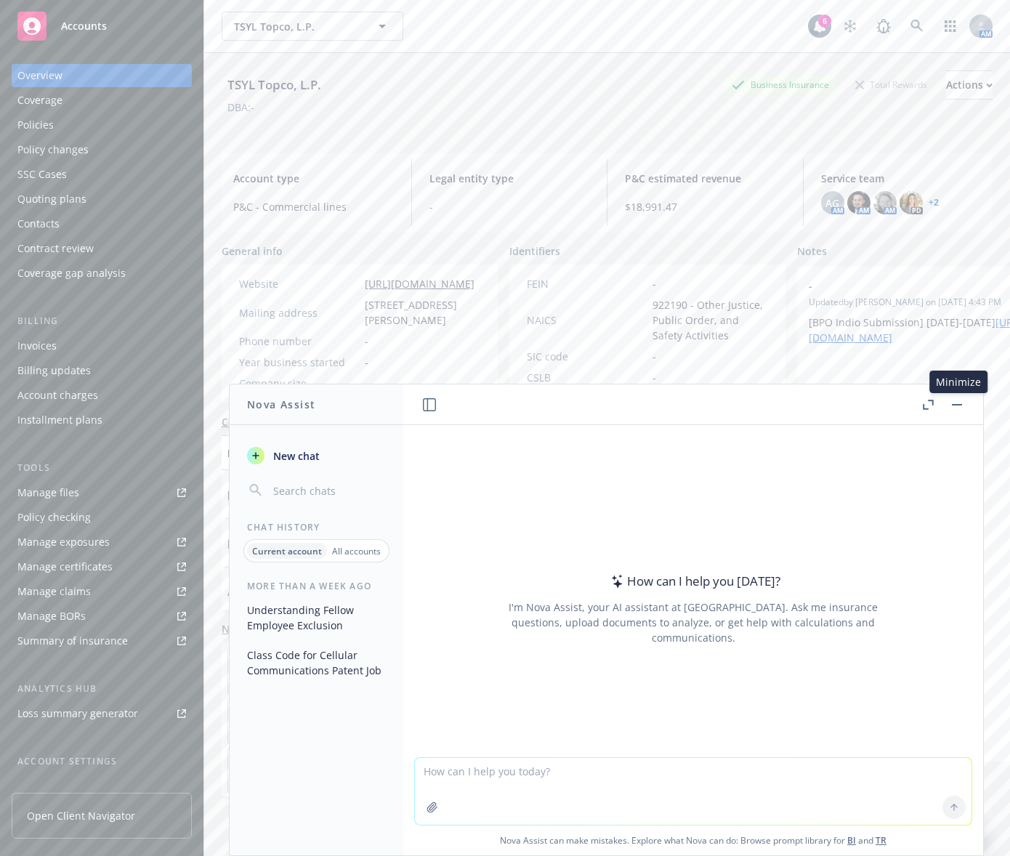
click at [964, 407] on button "button" at bounding box center [956, 404] width 17 height 17
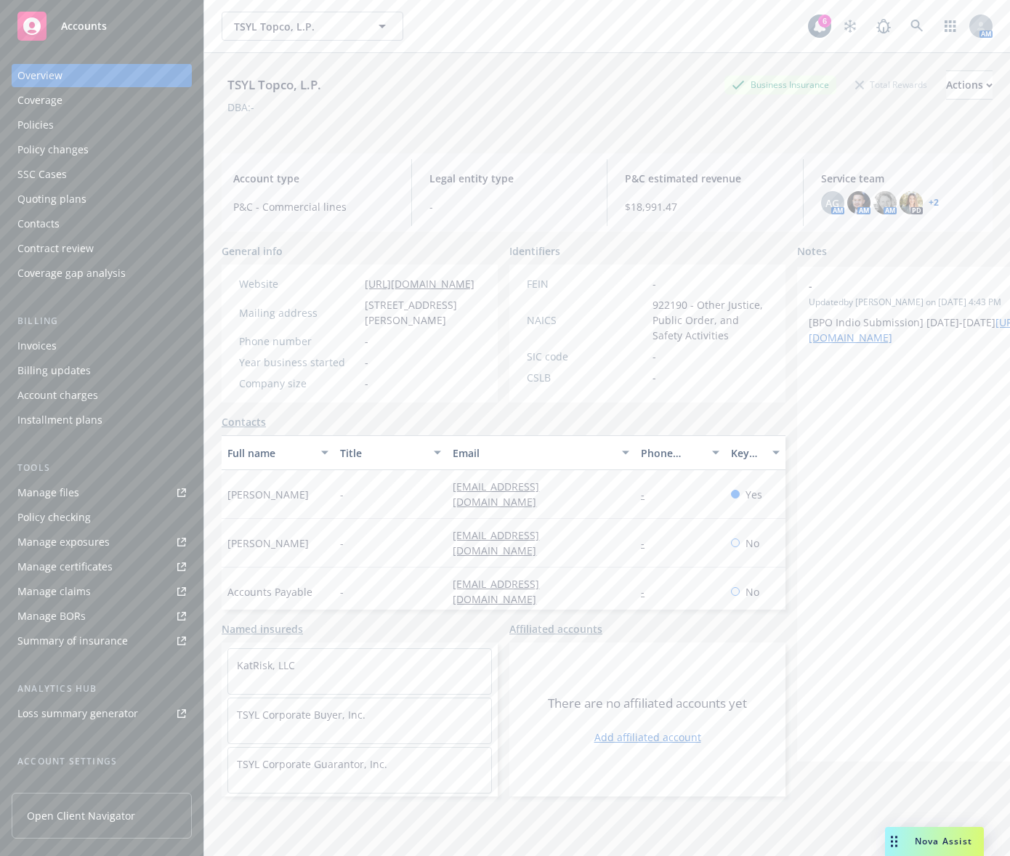
drag, startPoint x: 565, startPoint y: 33, endPoint x: 545, endPoint y: 0, distance: 38.8
click at [565, 33] on div "TSYL Topco, L.P. TSYL Topco, L.P." at bounding box center [515, 26] width 587 height 29
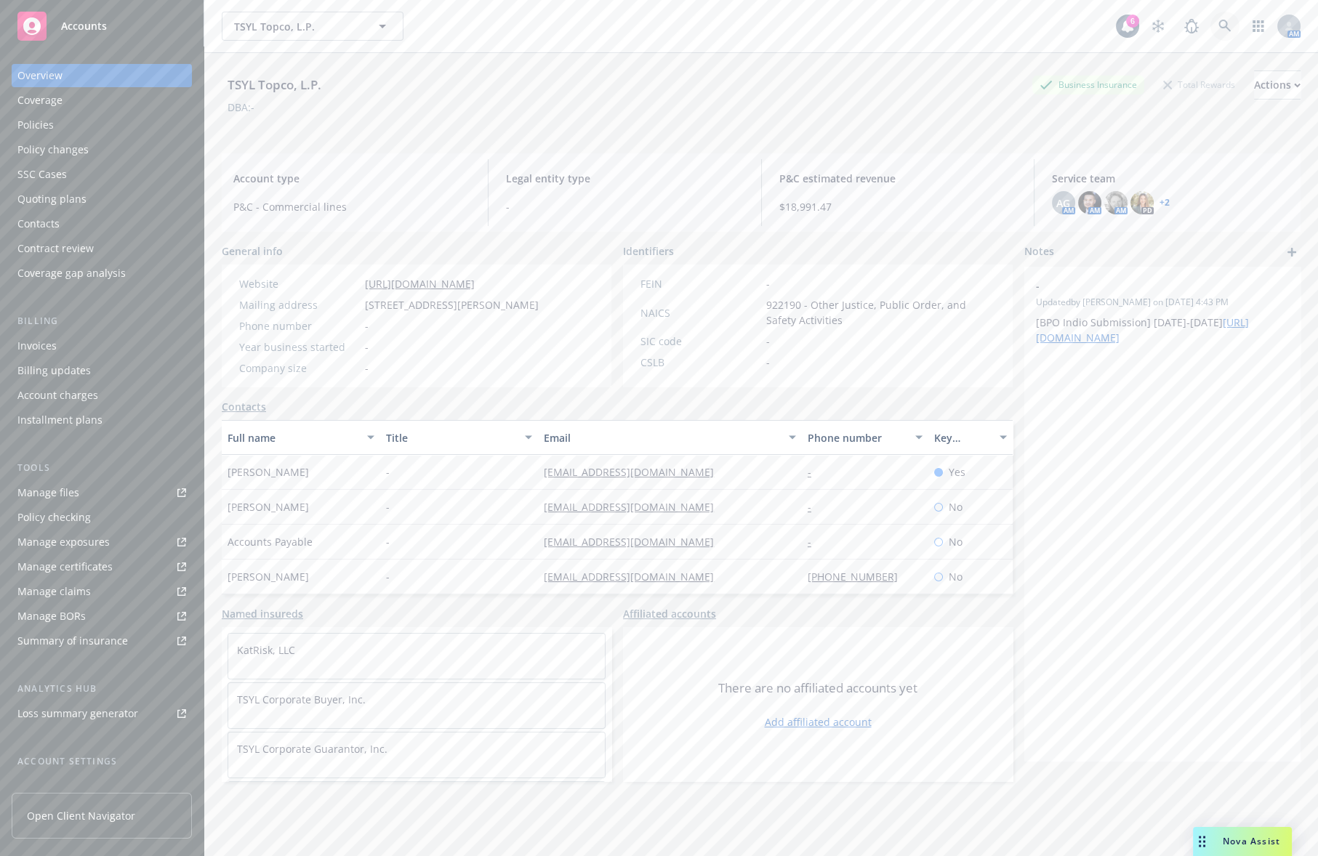
click at [1030, 23] on link at bounding box center [1224, 26] width 29 height 29
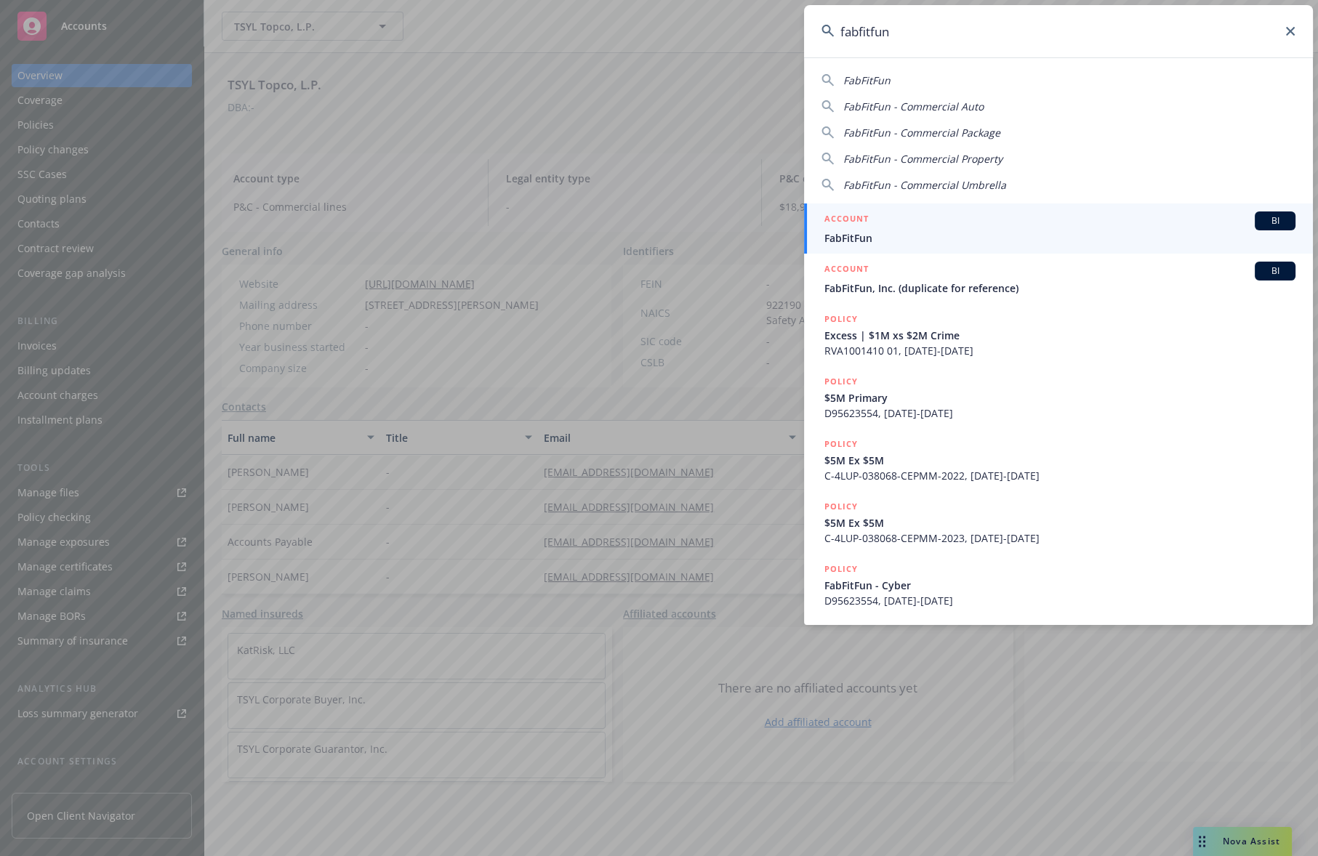
type input "fabfitfun"
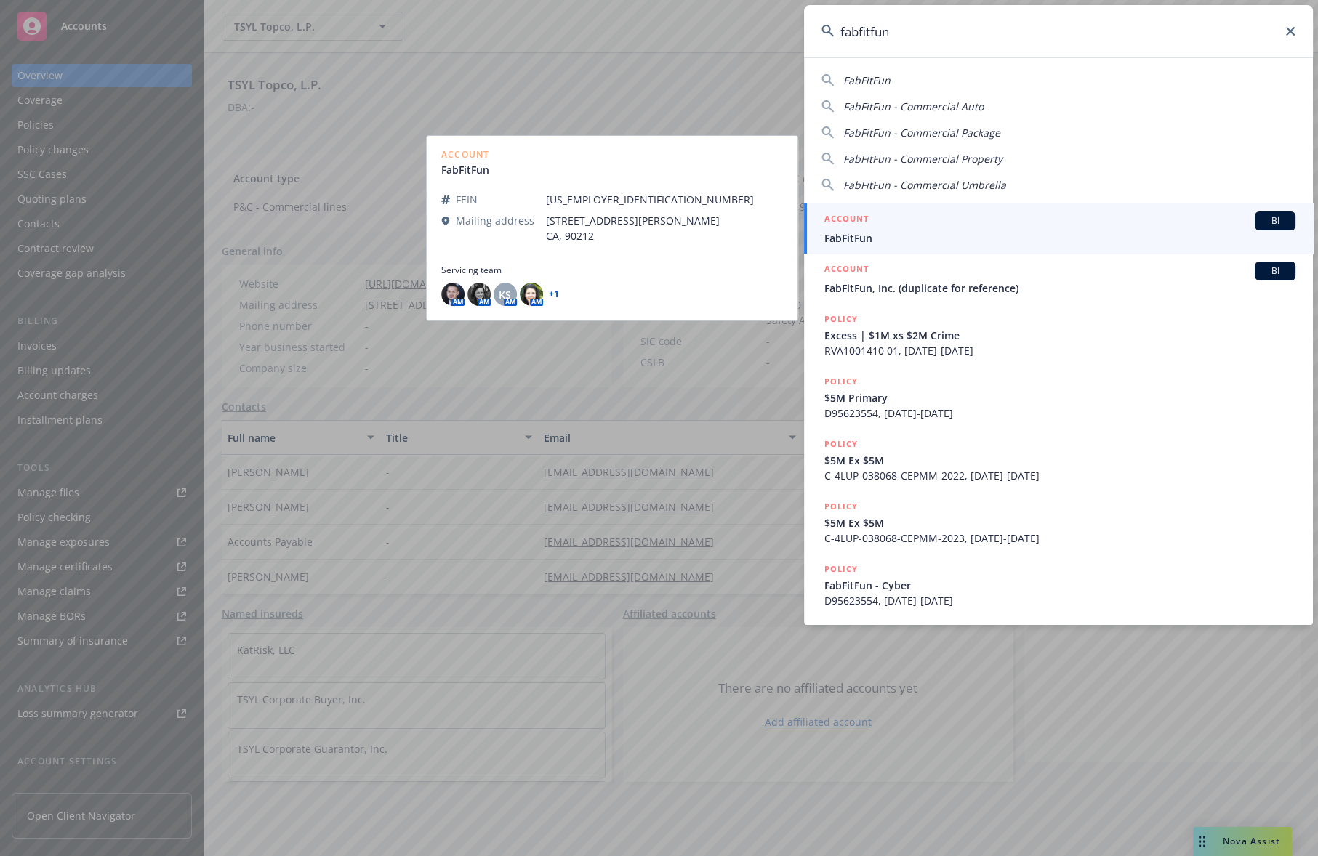
click at [1023, 227] on div "ACCOUNT BI" at bounding box center [1059, 221] width 471 height 19
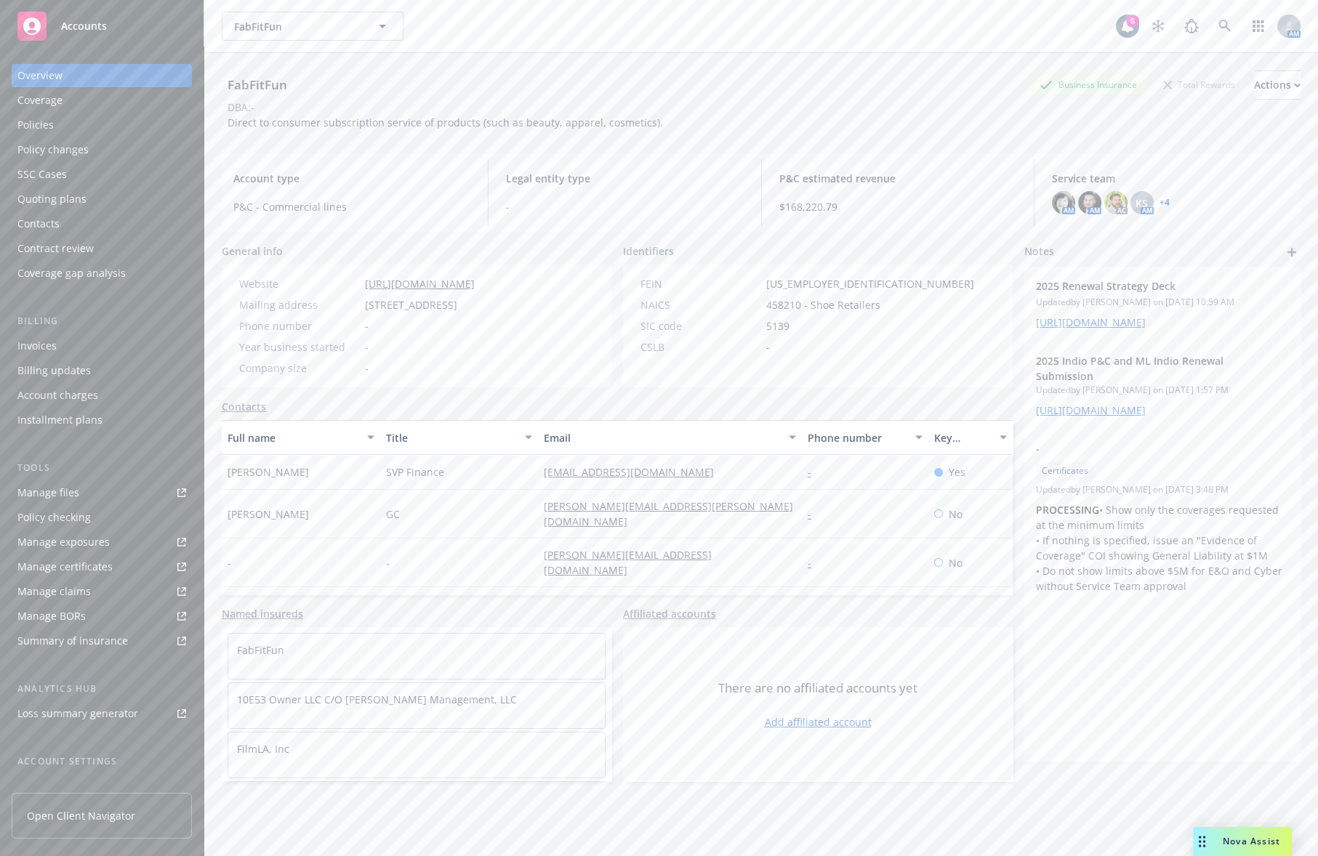
click at [772, 126] on div "FabFitFun Business Insurance Total Rewards Actions DBA: - Direct to consumer su…" at bounding box center [761, 101] width 1079 height 60
click at [80, 489] on link "Manage files" at bounding box center [102, 492] width 180 height 23
click at [79, 488] on link "Manage files" at bounding box center [102, 492] width 180 height 23
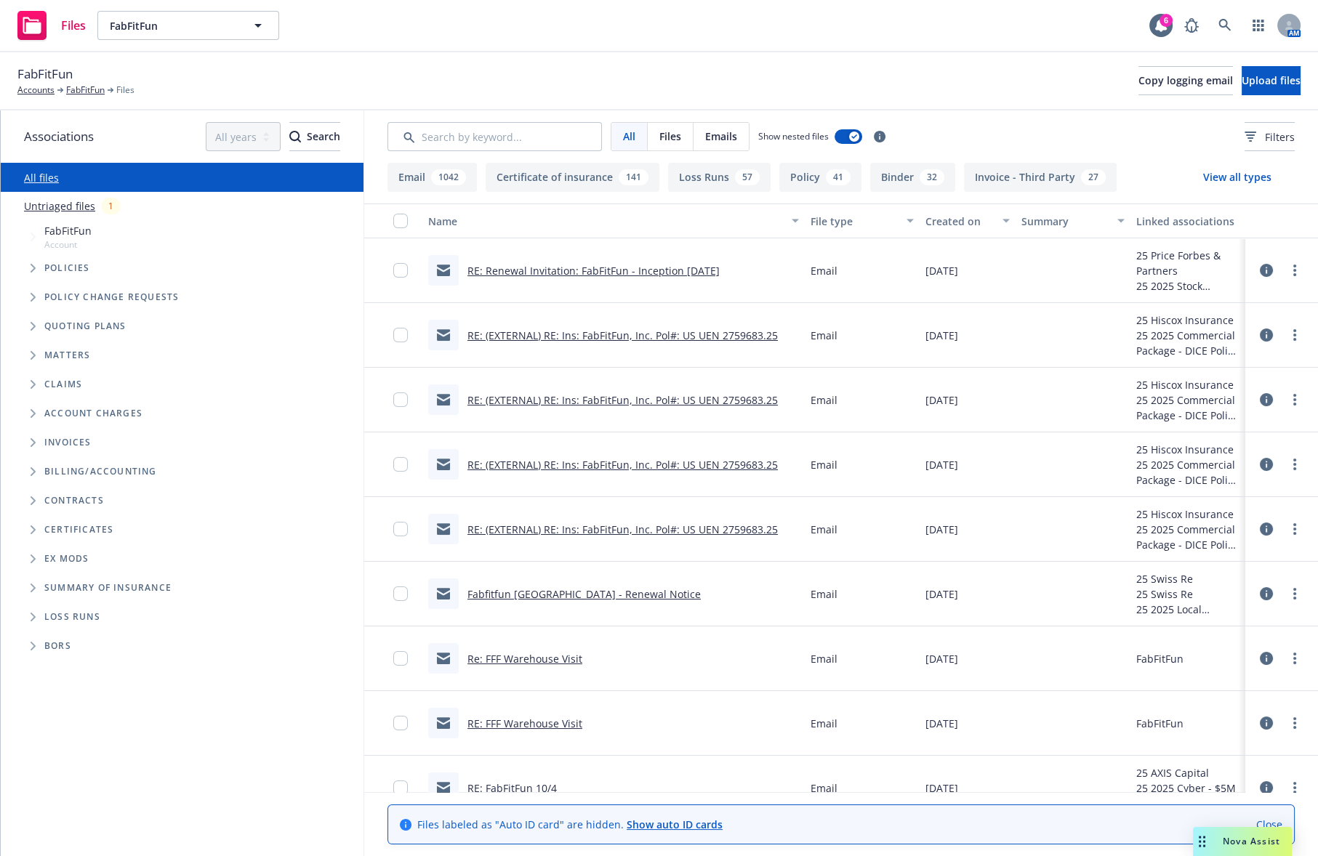
click at [571, 108] on div "FabFitFun Accounts FabFitFun Files Copy logging email Upload files" at bounding box center [659, 81] width 1318 height 58
click at [31, 322] on icon "Tree Example" at bounding box center [34, 326] width 6 height 9
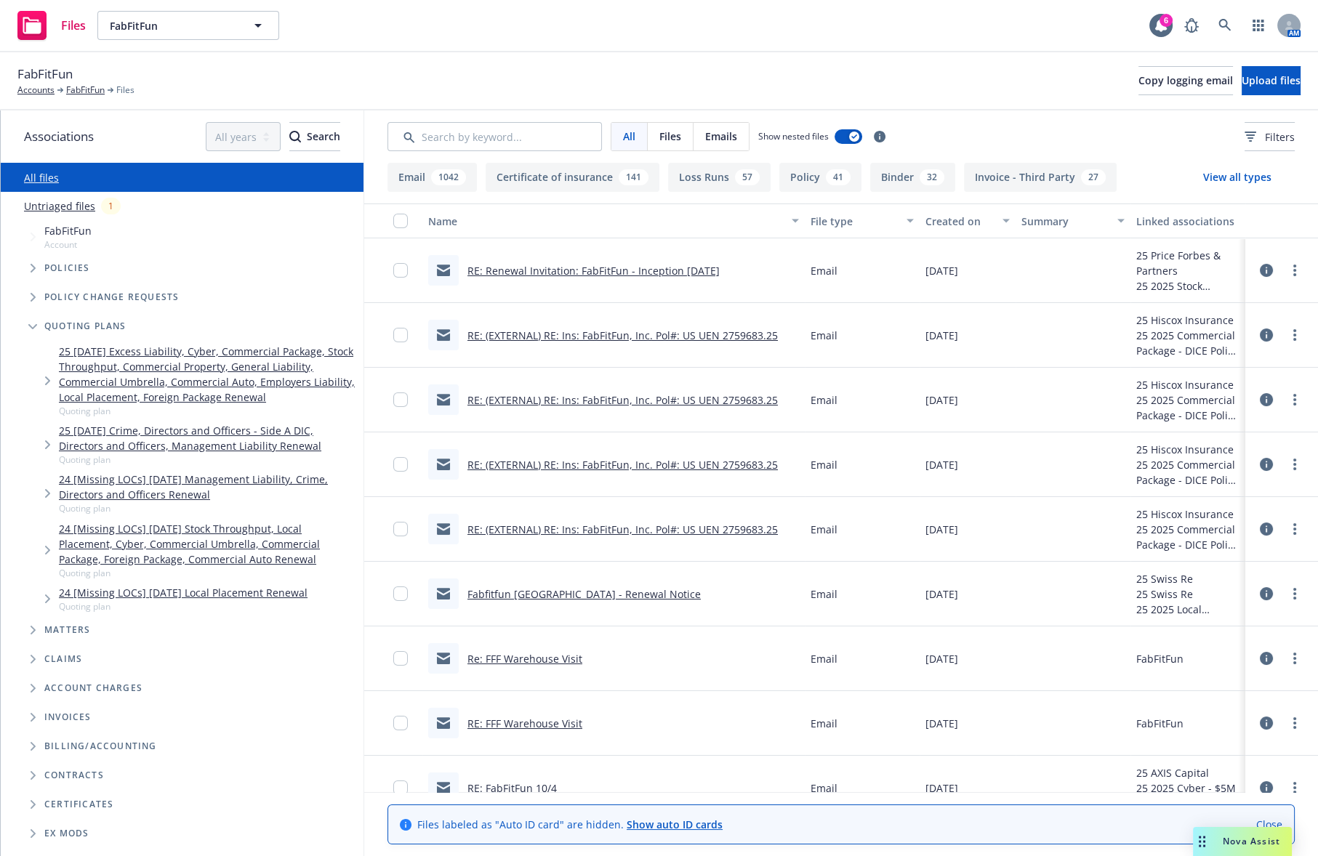
click at [746, 84] on div "FabFitFun Accounts FabFitFun Files Copy logging email Upload files" at bounding box center [658, 81] width 1283 height 32
click at [47, 556] on span "Tree Example" at bounding box center [47, 550] width 23 height 23
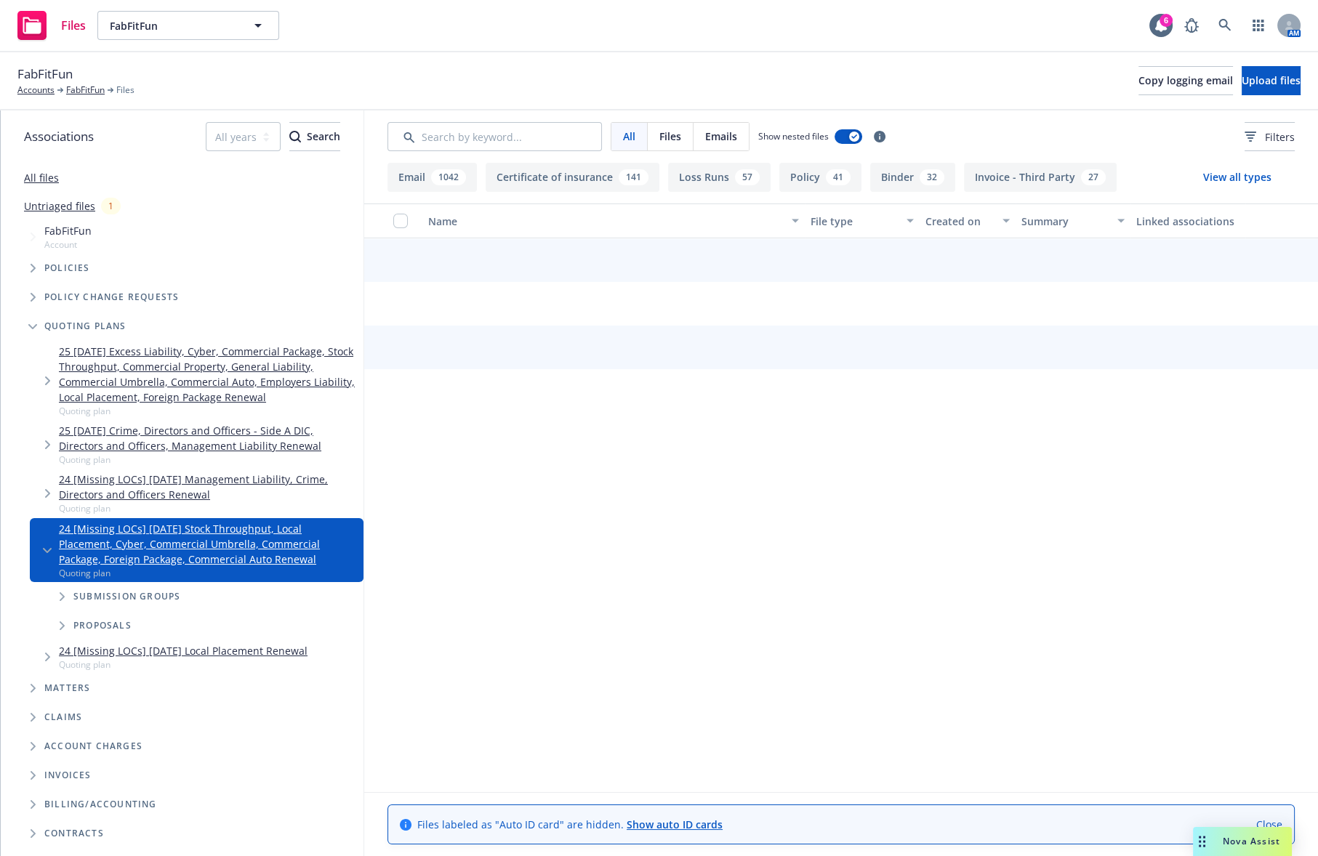
click at [55, 591] on span "Tree Example" at bounding box center [61, 596] width 23 height 23
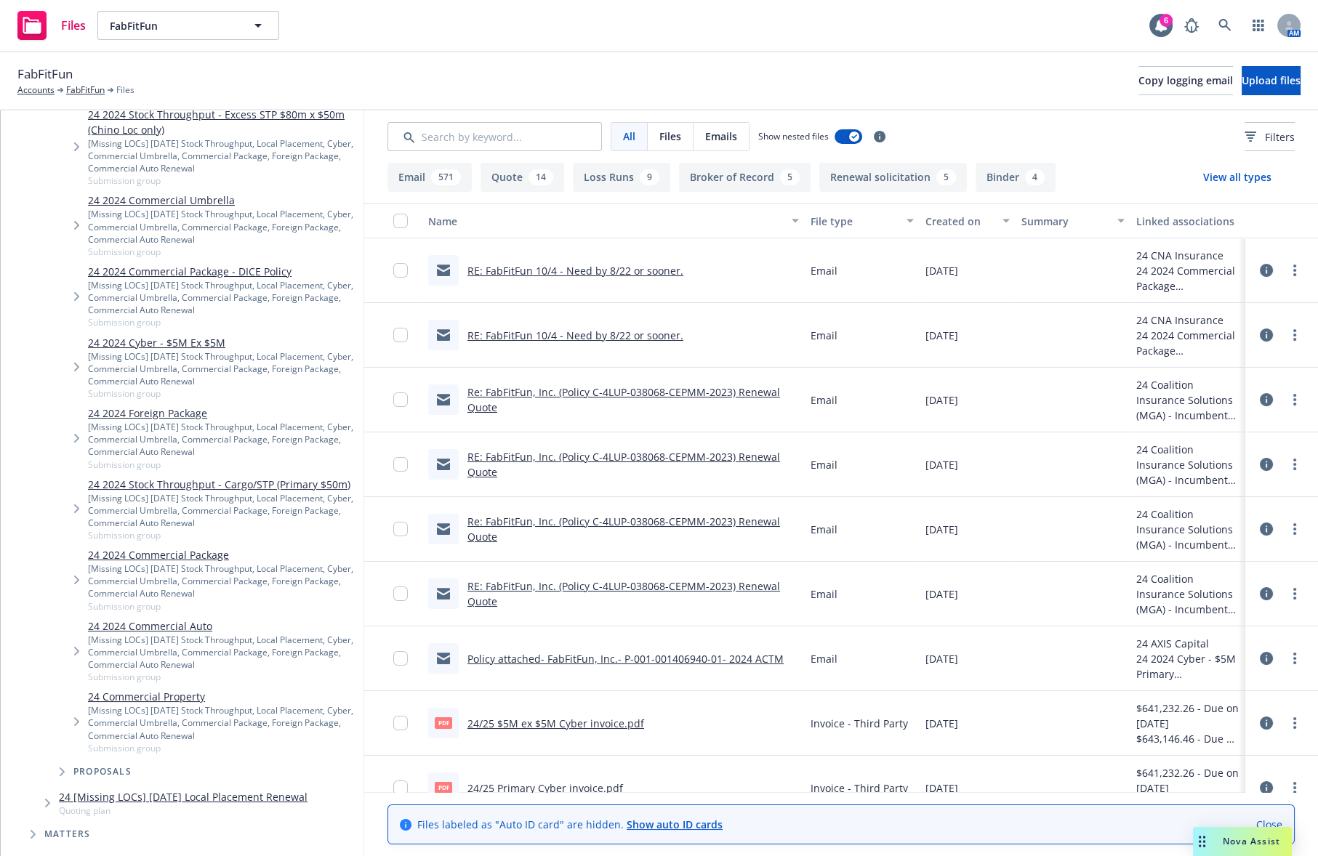
scroll to position [658, 0]
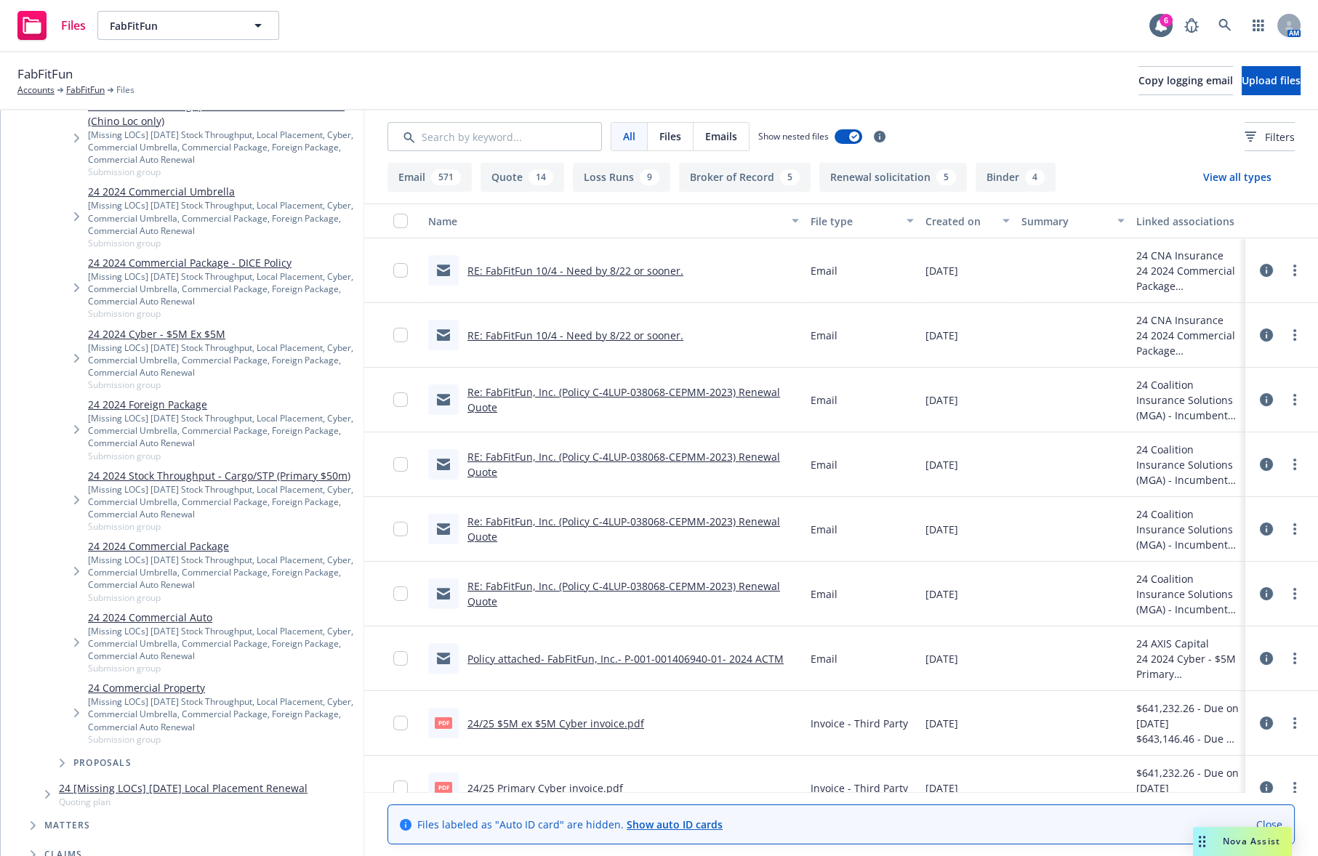
click at [80, 502] on span "Tree Example" at bounding box center [76, 499] width 23 height 23
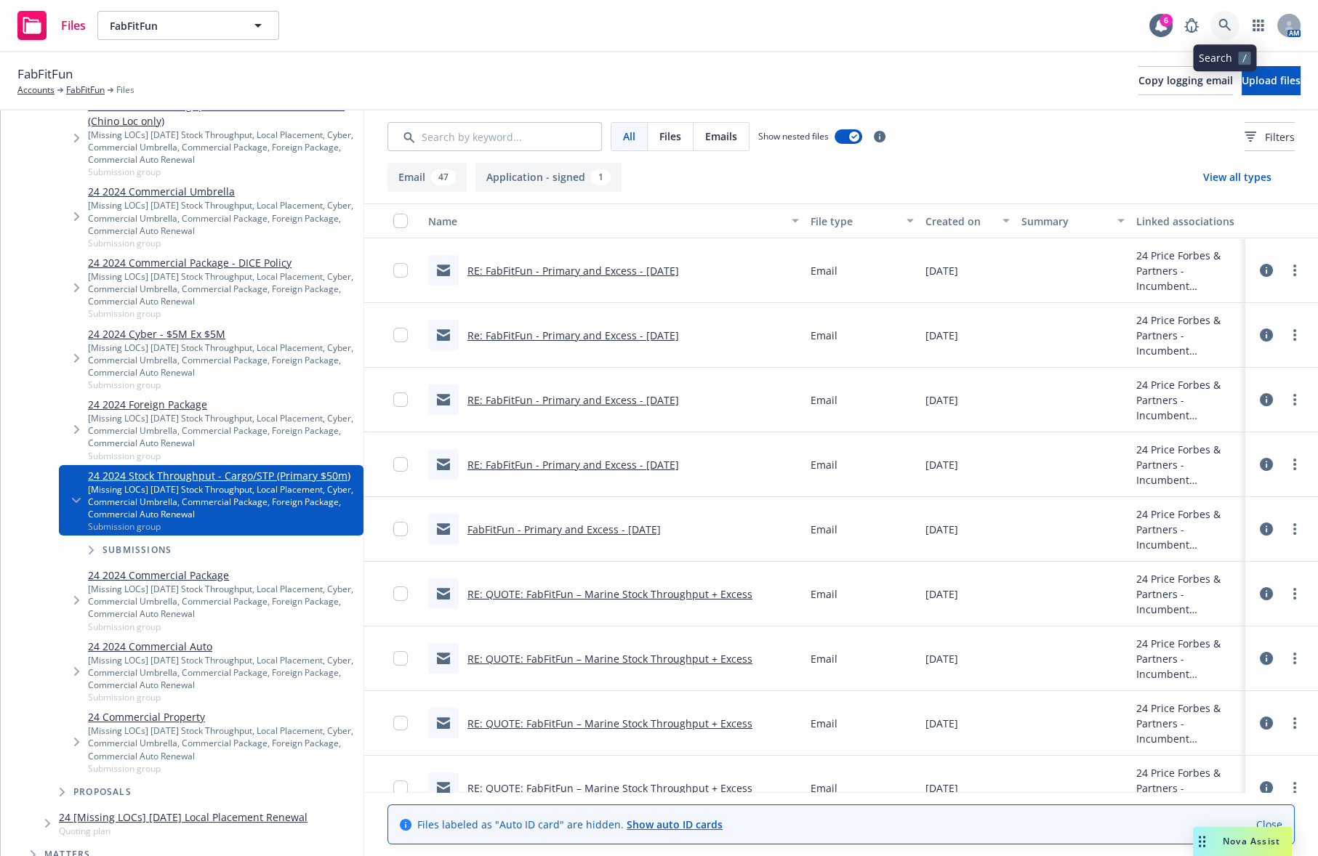
click at [1226, 31] on icon at bounding box center [1224, 25] width 13 height 13
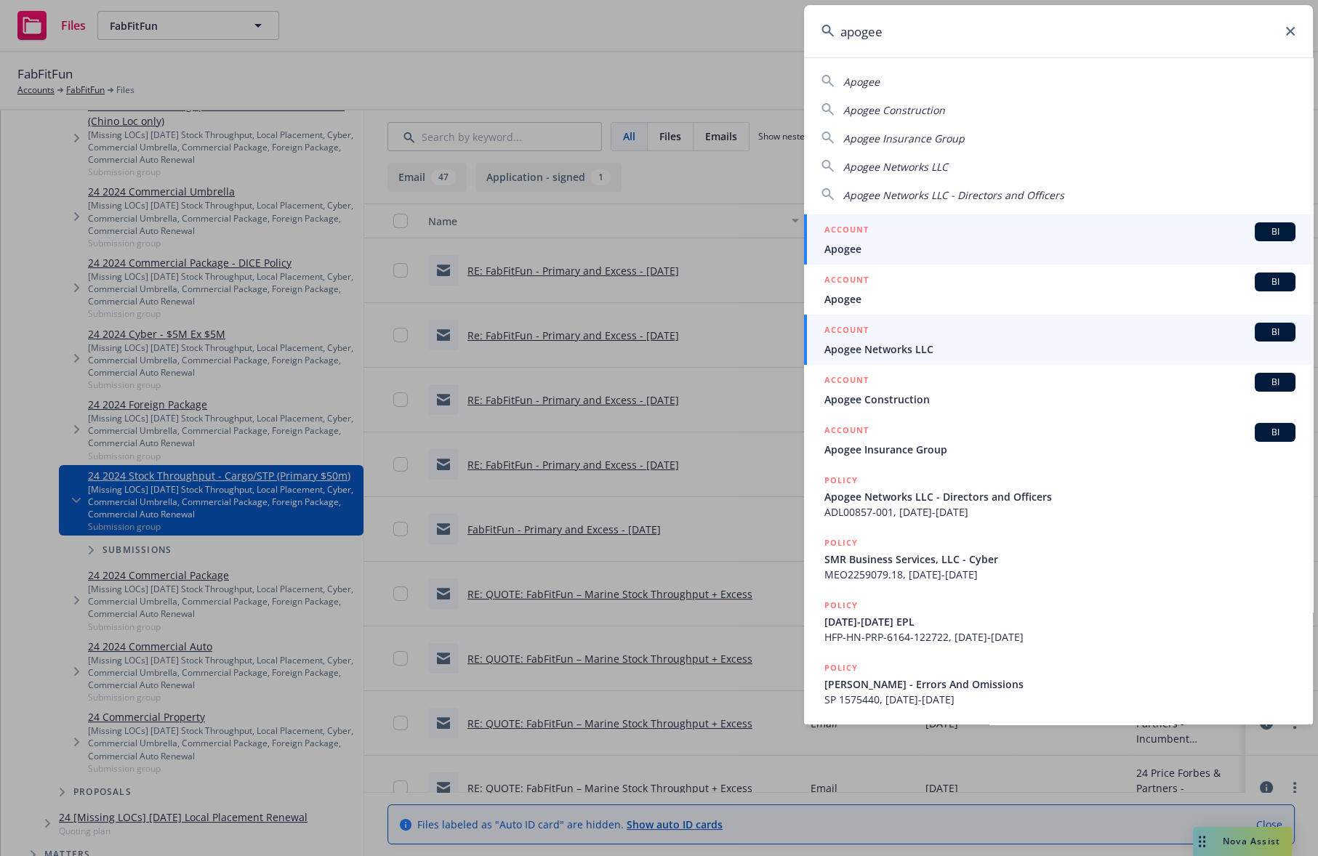
type input "apogee"
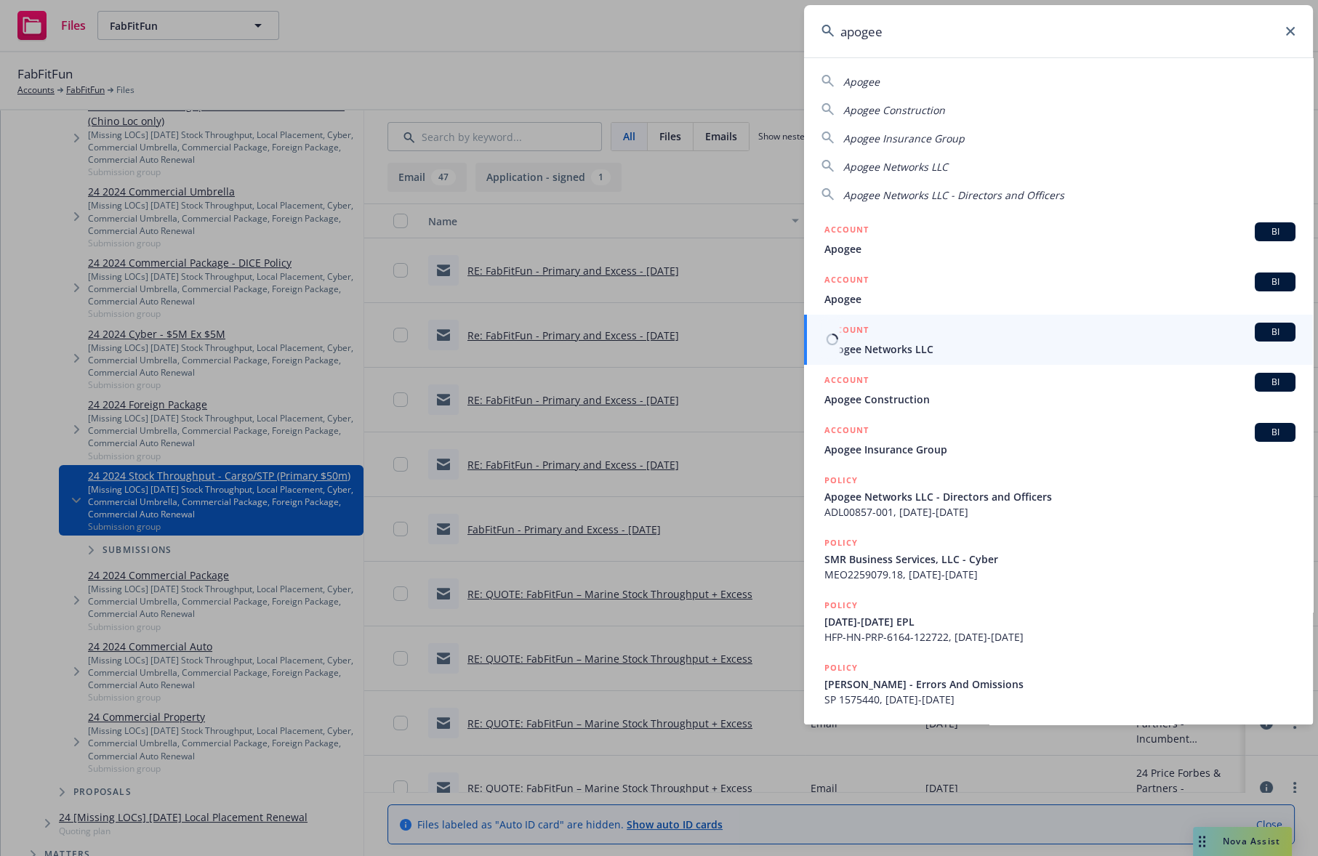
click at [938, 360] on link "ACCOUNT BI Apogee Networks LLC" at bounding box center [1058, 340] width 509 height 50
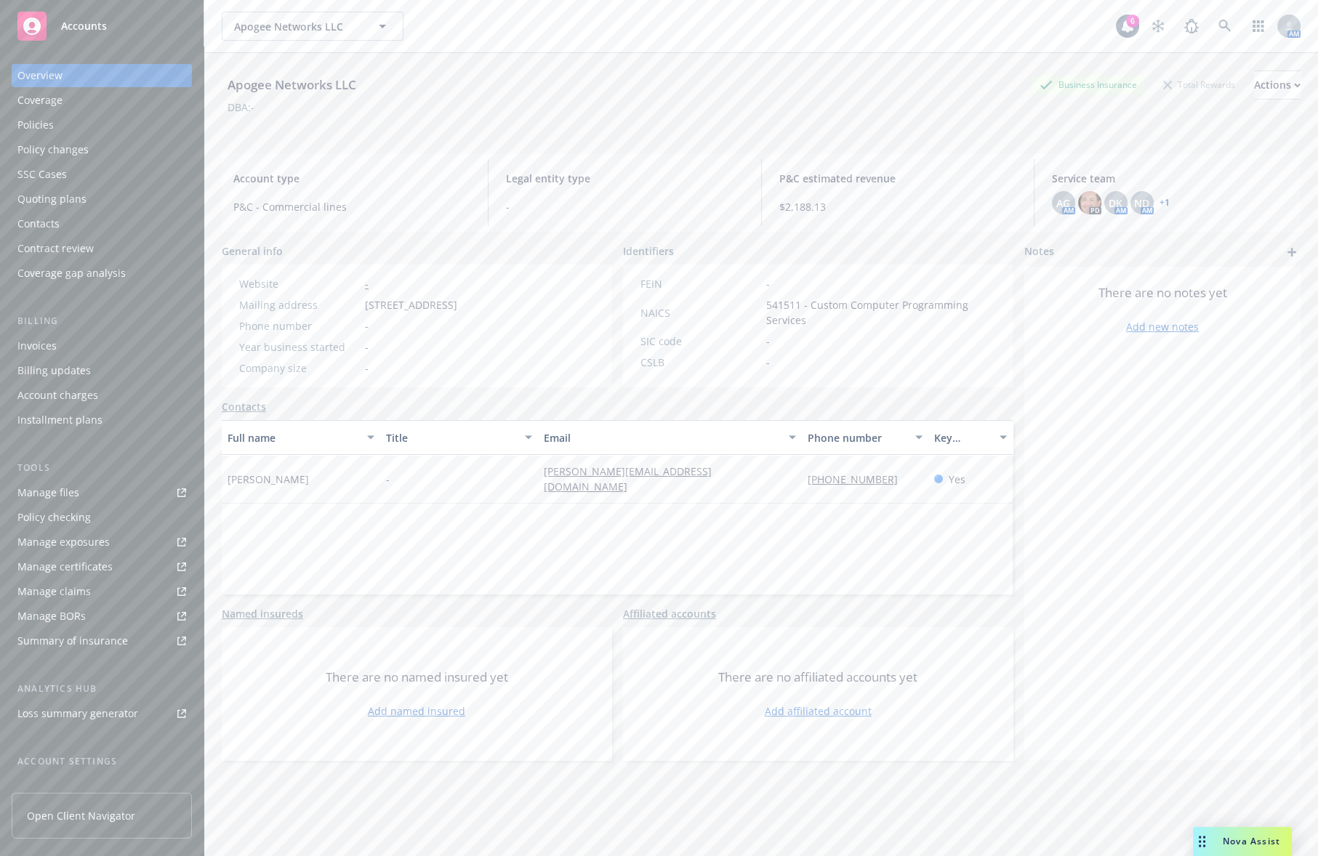
click at [142, 121] on div "Policies" at bounding box center [101, 124] width 169 height 23
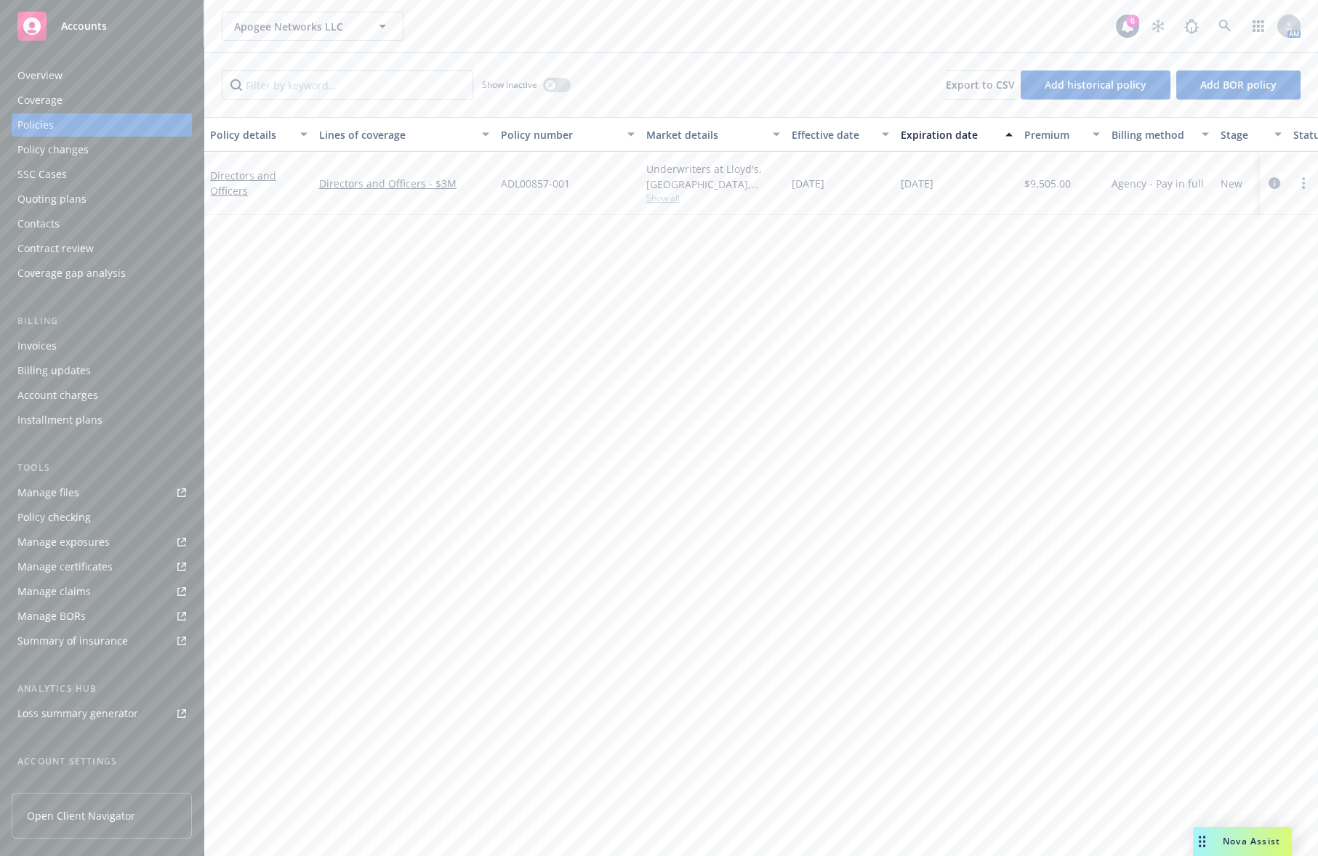
click at [721, 413] on div "Policy details Lines of coverage Policy number Market details Effective date Ex…" at bounding box center [760, 486] width 1113 height 739
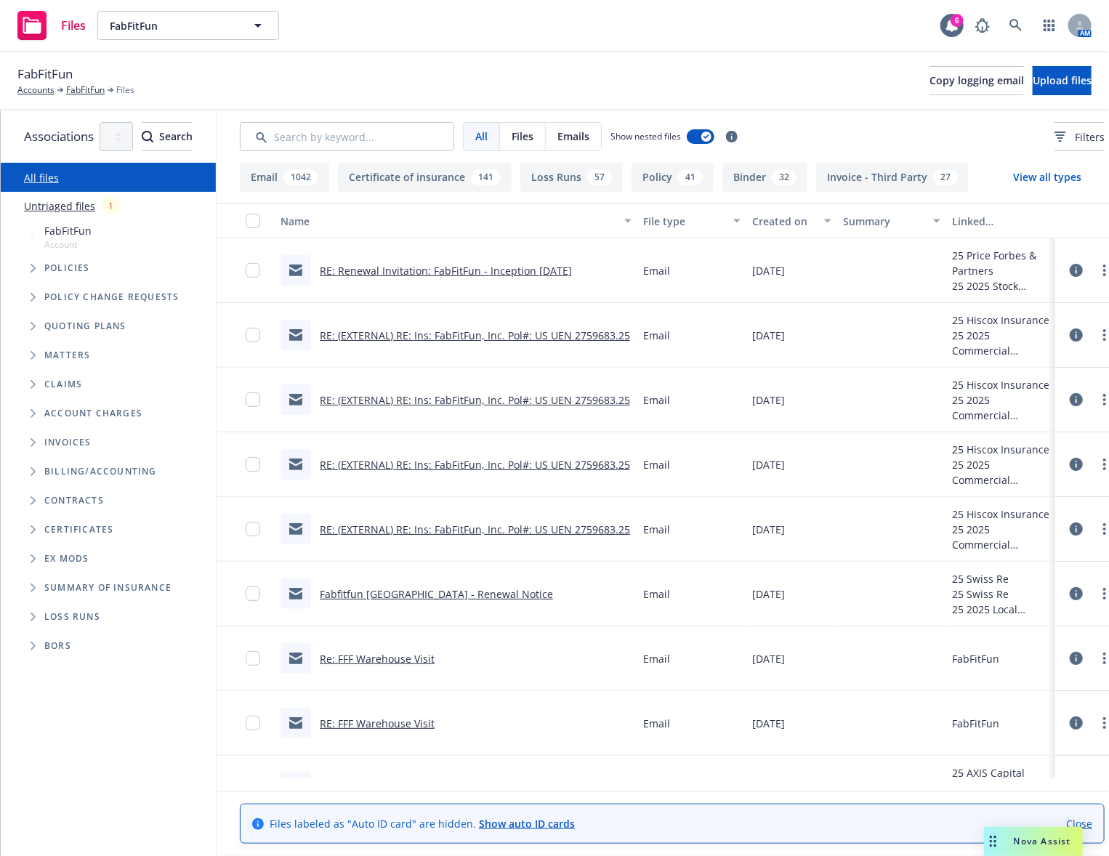
click at [42, 332] on span "Tree Example" at bounding box center [32, 326] width 23 height 23
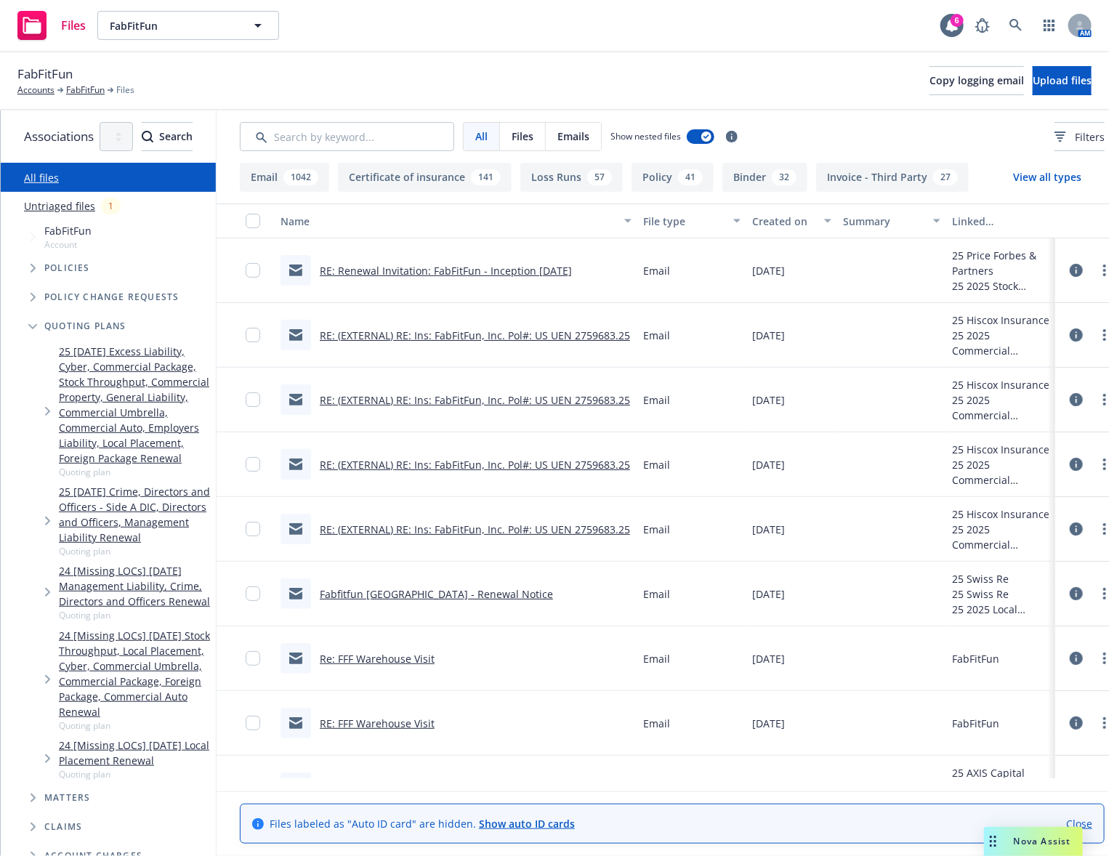
click at [39, 668] on span "Tree Example" at bounding box center [47, 679] width 23 height 23
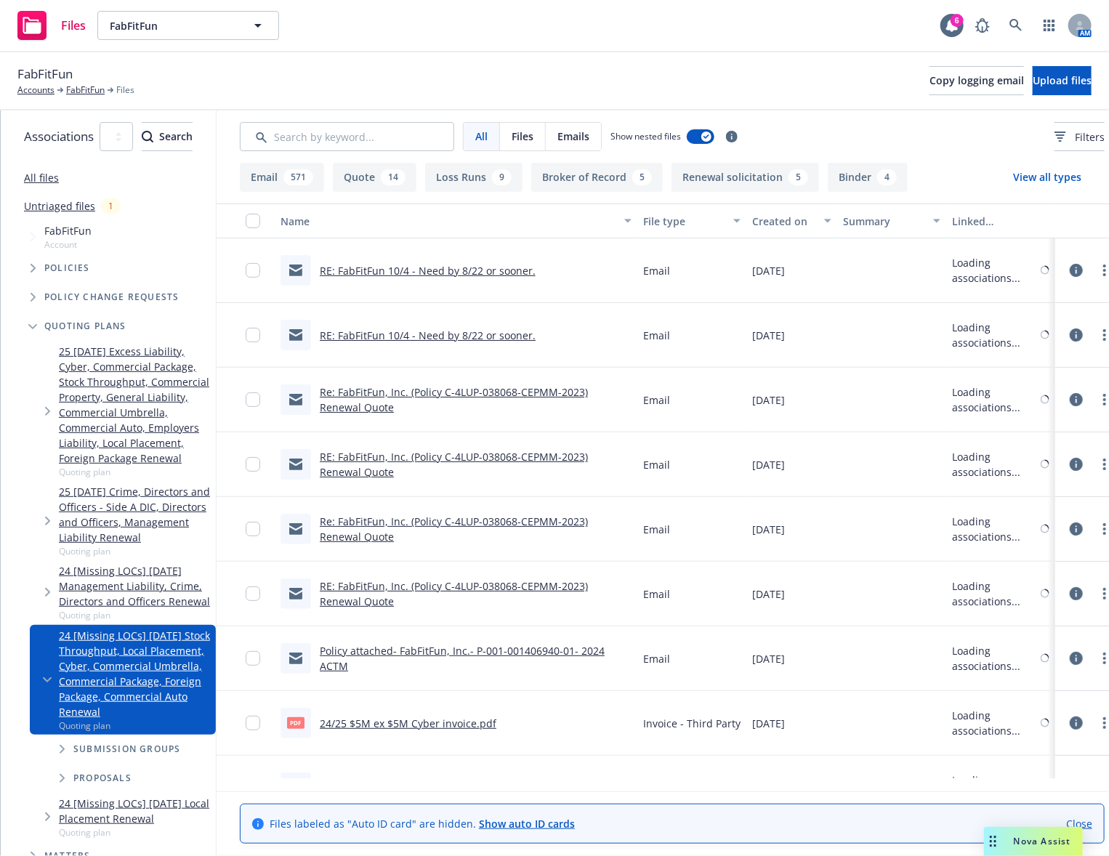
click at [55, 738] on span "Tree Example" at bounding box center [61, 749] width 23 height 23
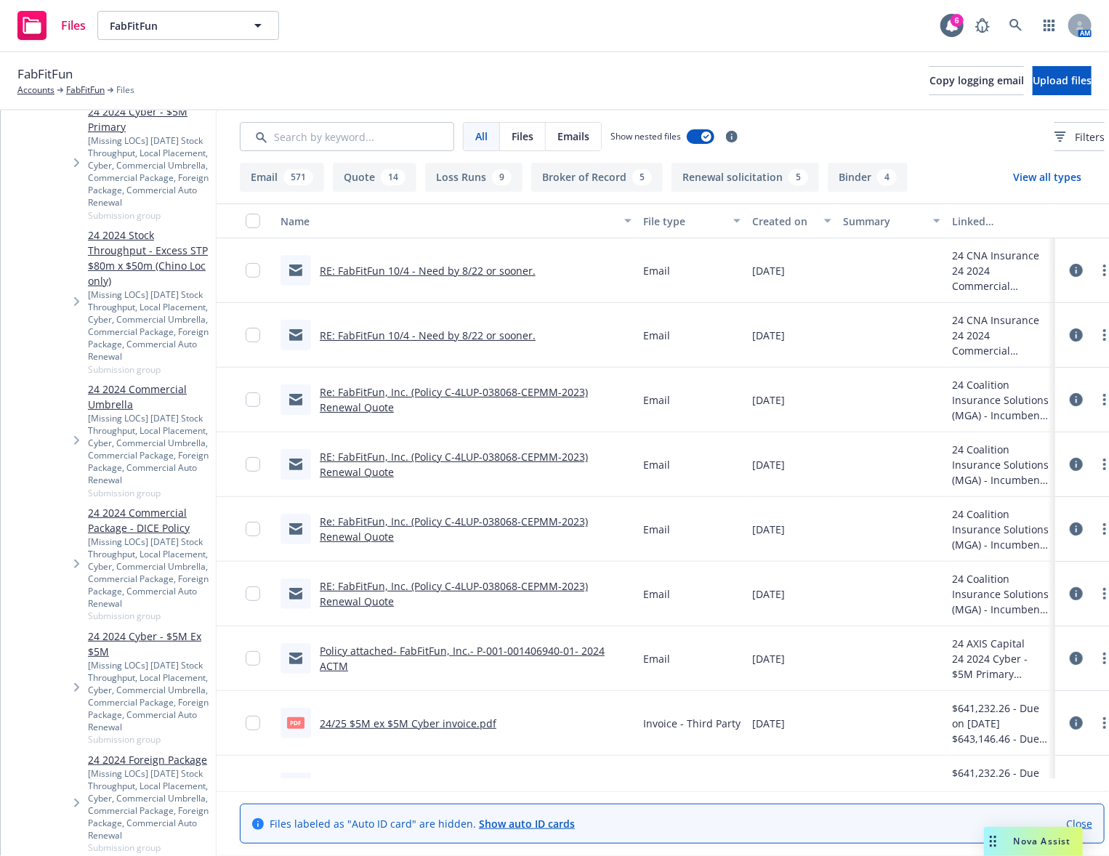
scroll to position [796, 0]
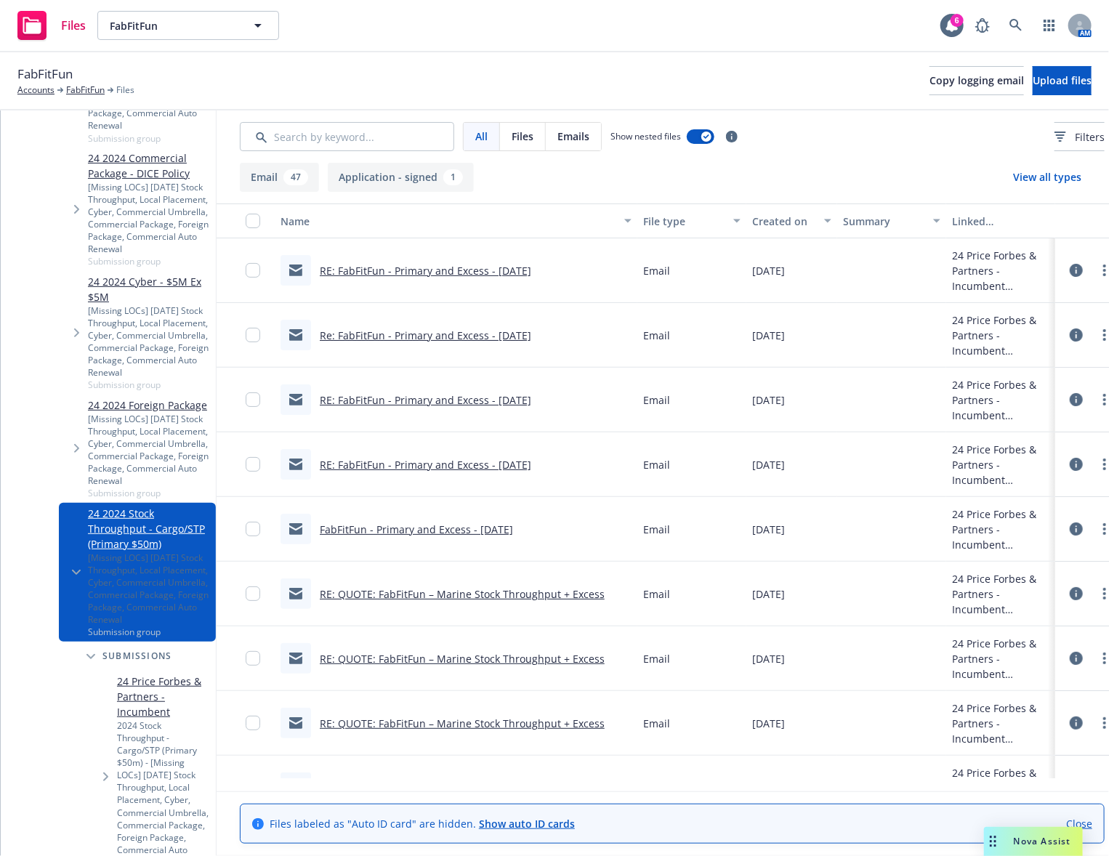
scroll to position [1159, 0]
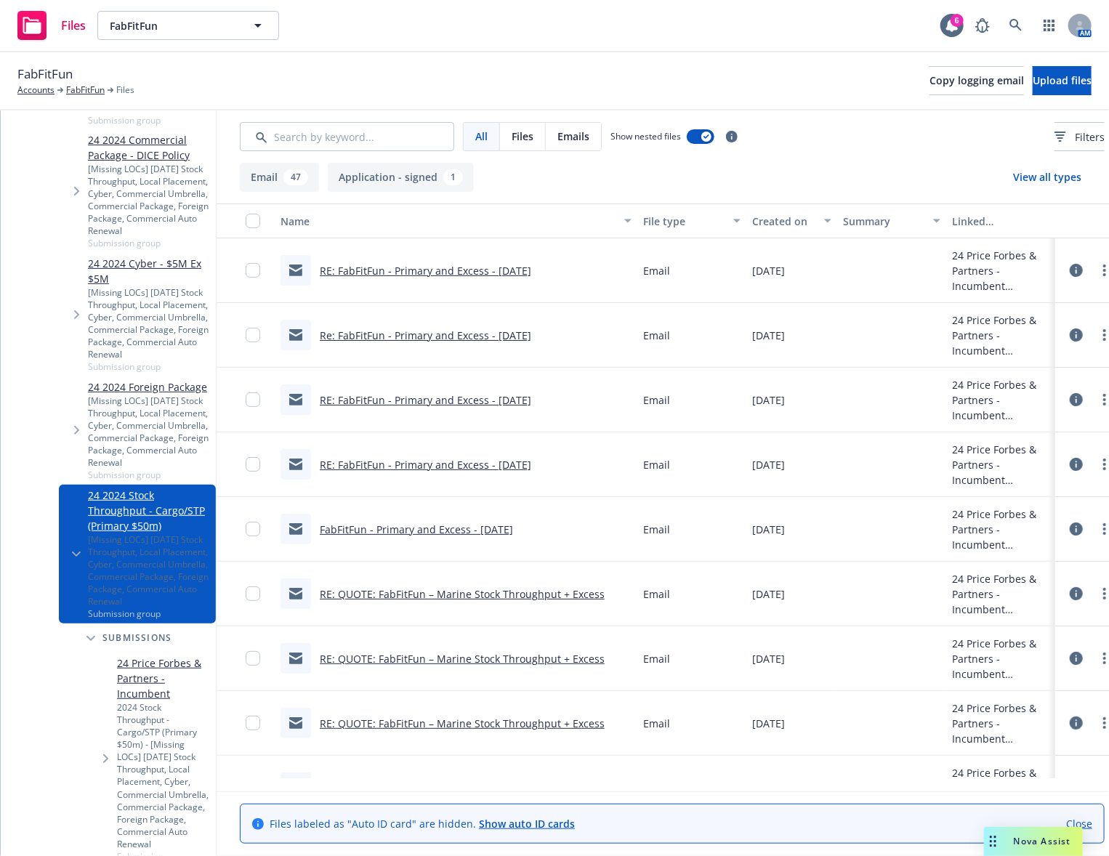
click at [108, 747] on span "Tree Example" at bounding box center [105, 758] width 23 height 23
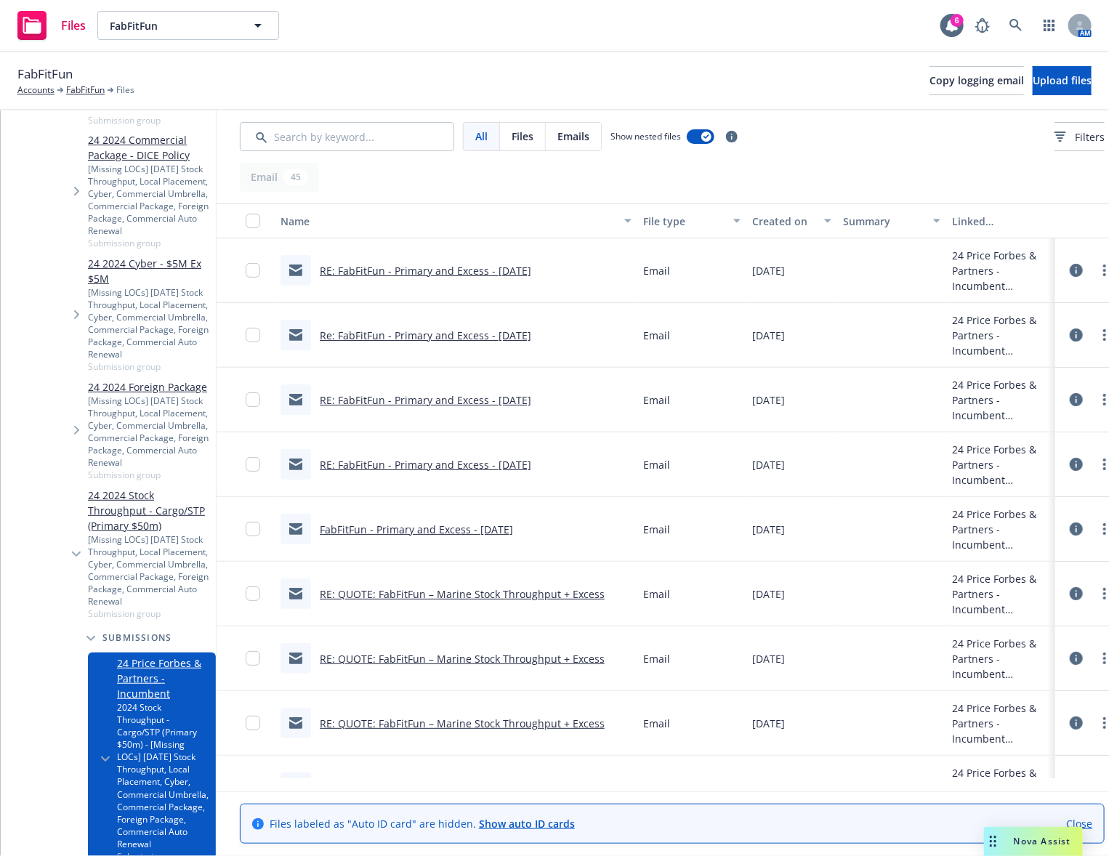
click at [123, 653] on div "24 Price Forbes & Partners - Incumbent 2024 Stock Throughput - Cargo/STP (Prima…" at bounding box center [152, 760] width 128 height 214
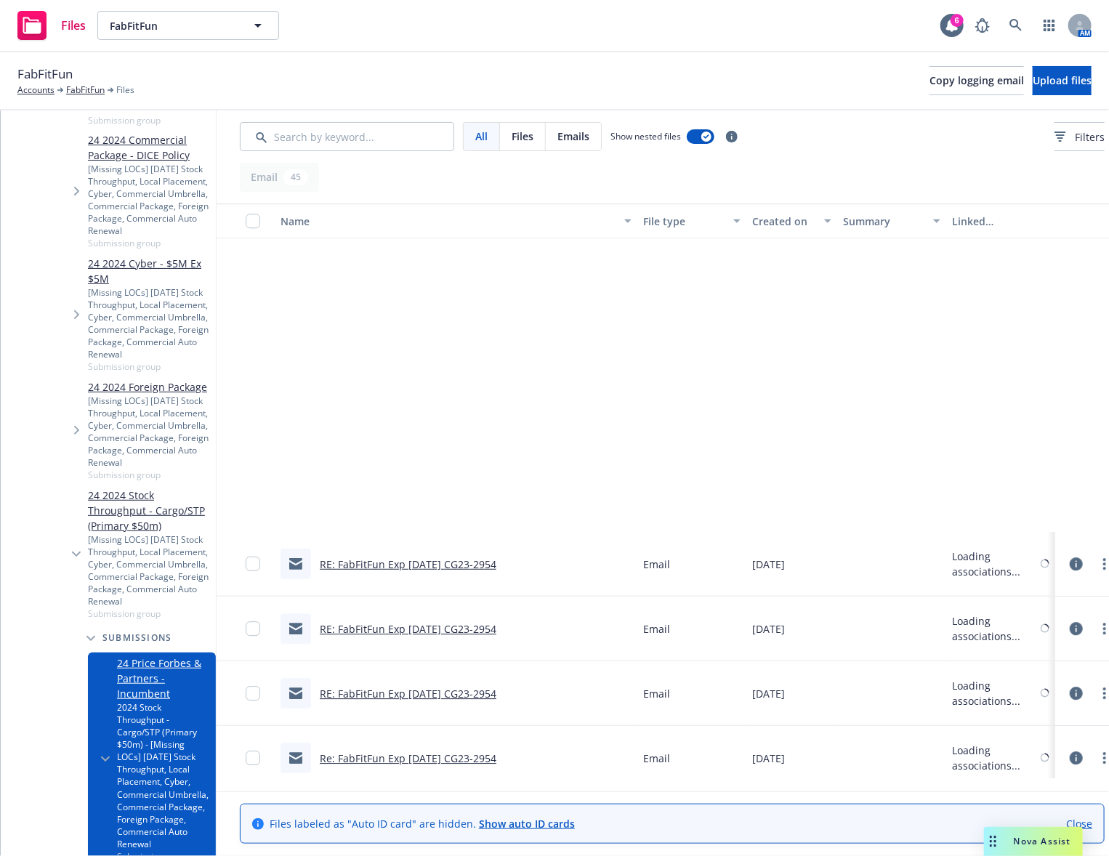
scroll to position [2343, 0]
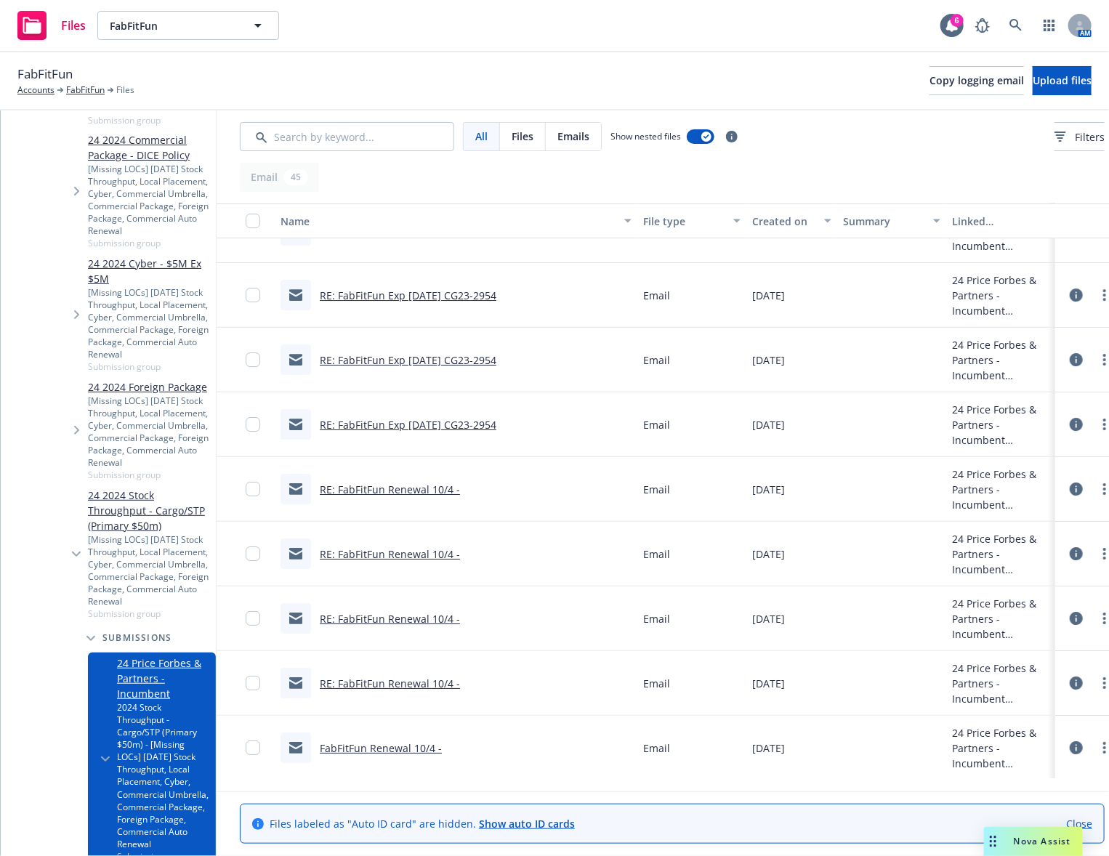
click at [442, 741] on link "FabFitFun Renewal 10/4 -" at bounding box center [381, 748] width 122 height 14
click at [460, 681] on link "RE: FabFitFun Renewal 10/4 -" at bounding box center [390, 684] width 140 height 14
click at [460, 613] on link "RE: FabFitFun Renewal 10/4 -" at bounding box center [390, 619] width 140 height 14
click at [454, 556] on link "RE: FabFitFun Renewal 10/4 -" at bounding box center [390, 554] width 140 height 14
click at [460, 496] on div "RE: FabFitFun Renewal 10/4 -" at bounding box center [371, 489] width 180 height 31
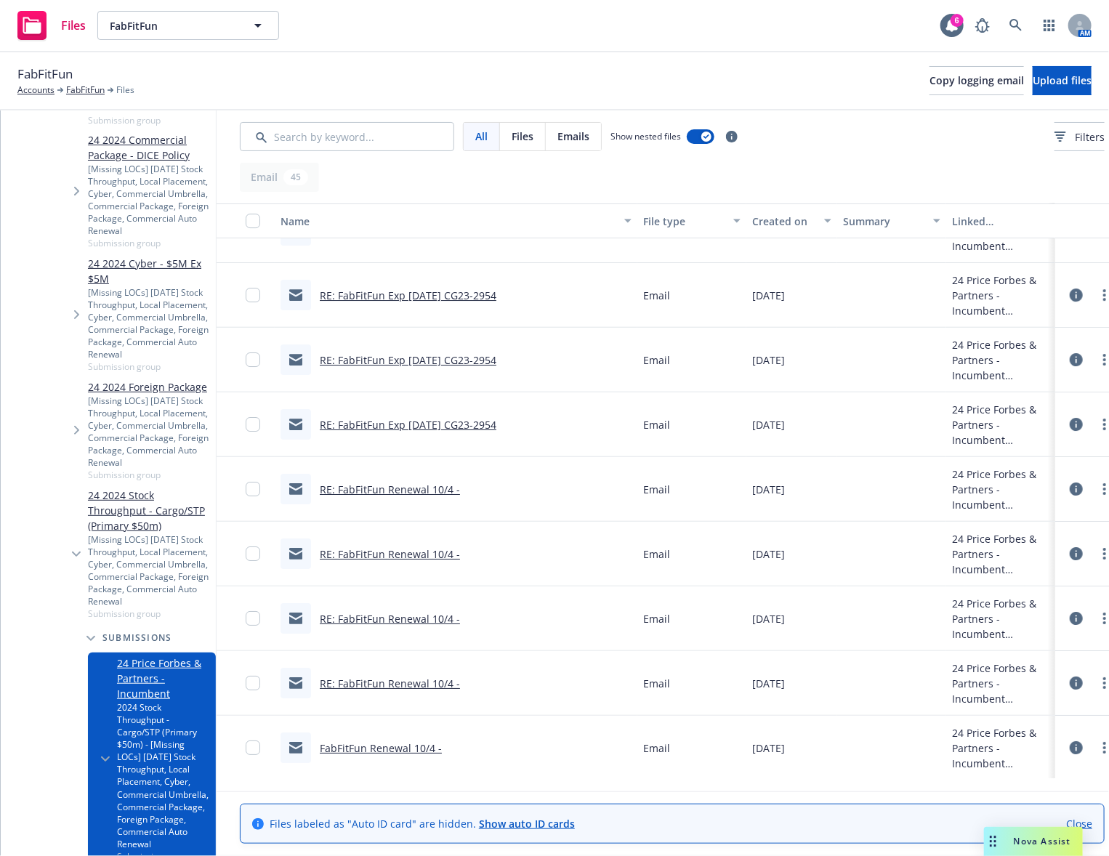
click at [460, 483] on link "RE: FabFitFun Renewal 10/4 -" at bounding box center [390, 490] width 140 height 14
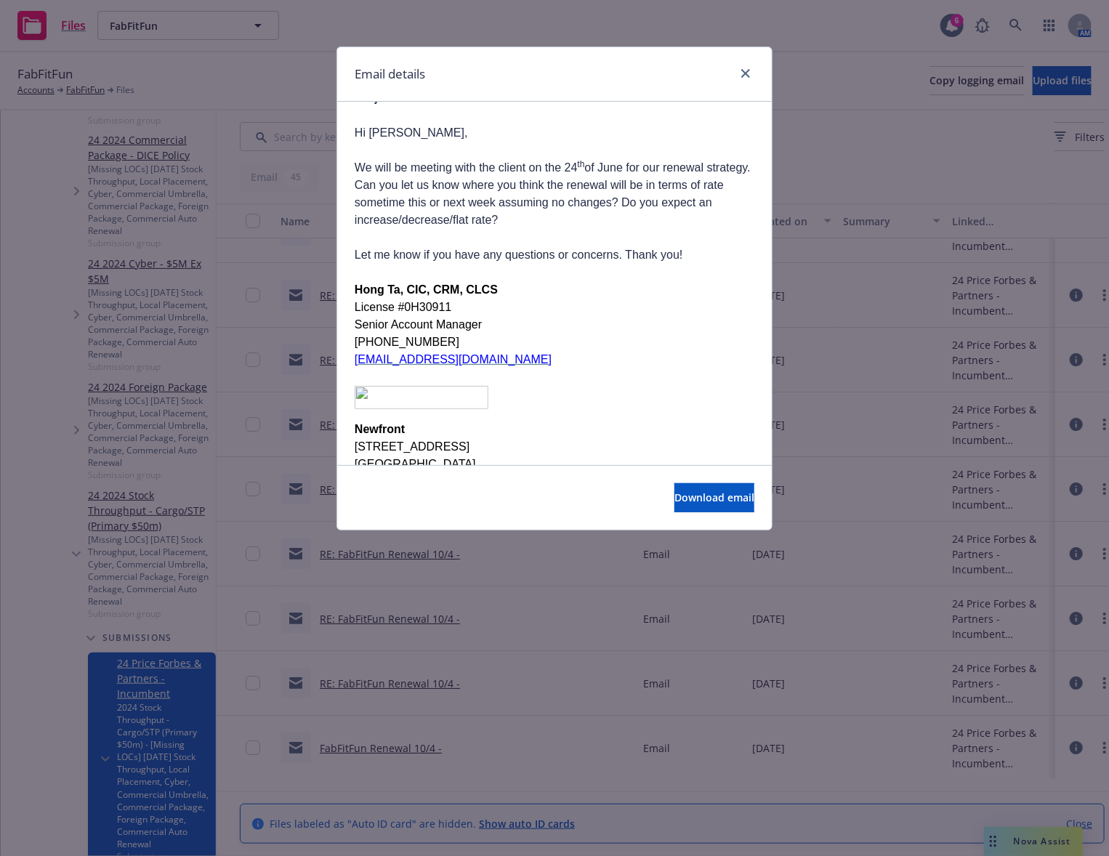
scroll to position [363, 0]
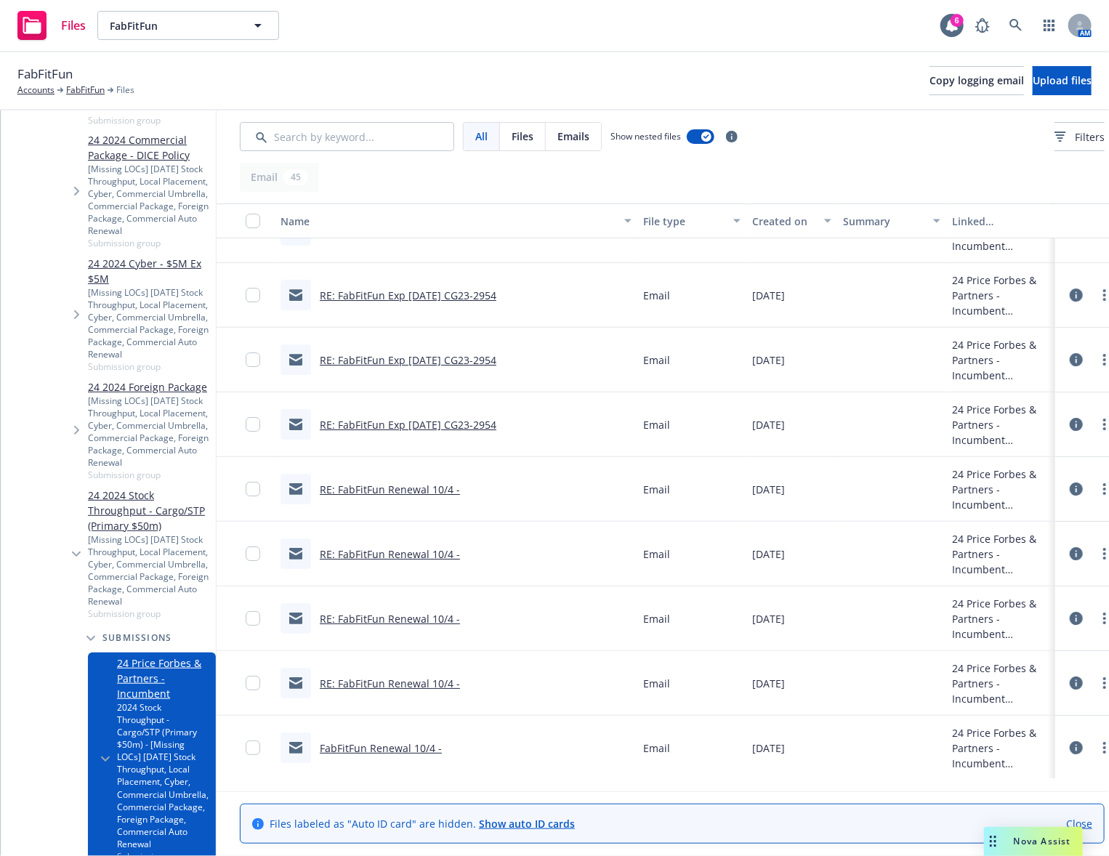
click at [496, 418] on link "RE: FabFitFun Exp [DATE] CG23-2954" at bounding box center [408, 425] width 177 height 14
click at [496, 420] on link "RE: FabFitFun Exp [DATE] CG23-2954" at bounding box center [408, 425] width 177 height 14
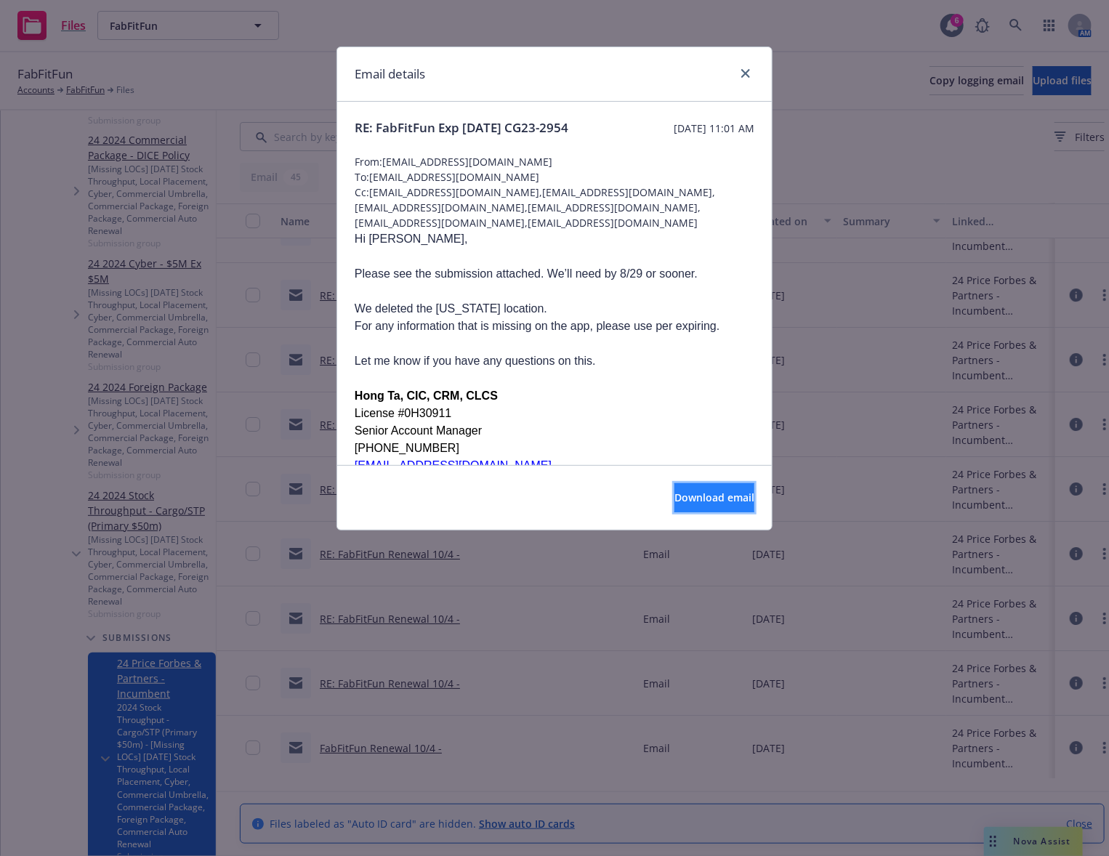
click at [716, 488] on button "Download email" at bounding box center [714, 497] width 80 height 29
click at [743, 68] on link "close" at bounding box center [745, 73] width 17 height 17
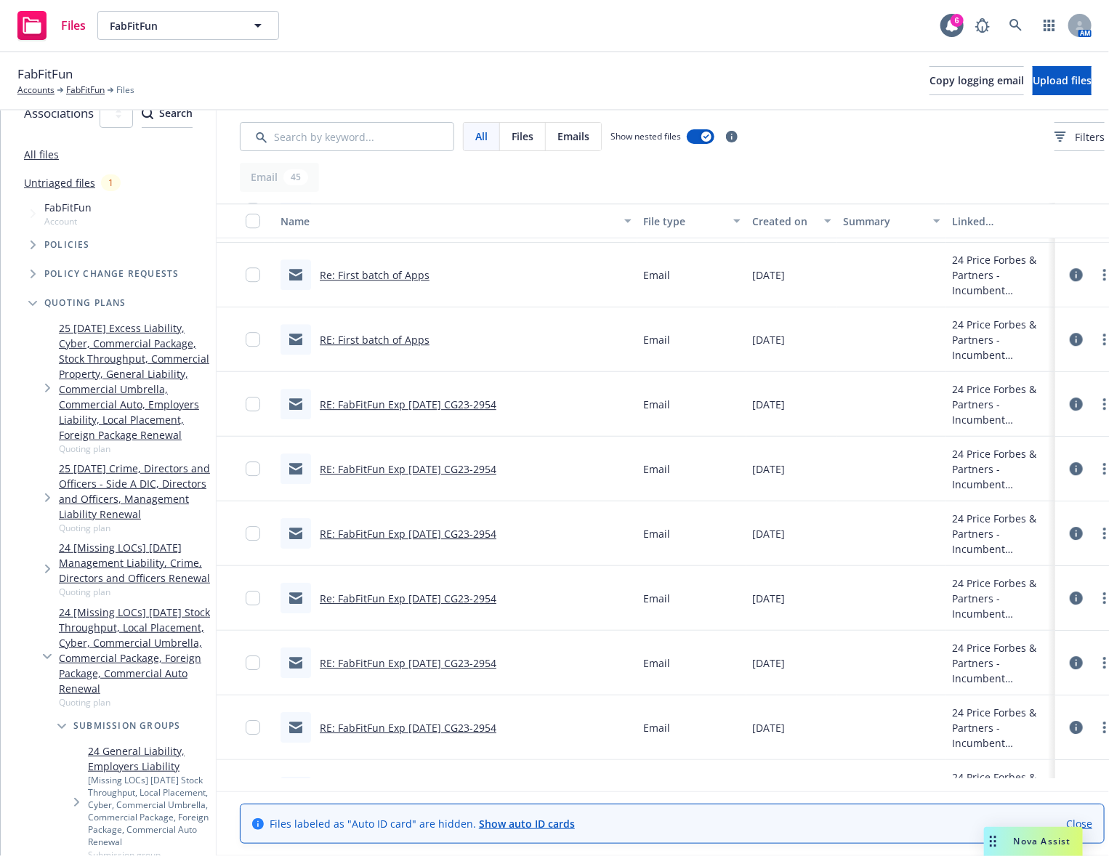
scroll to position [0, 0]
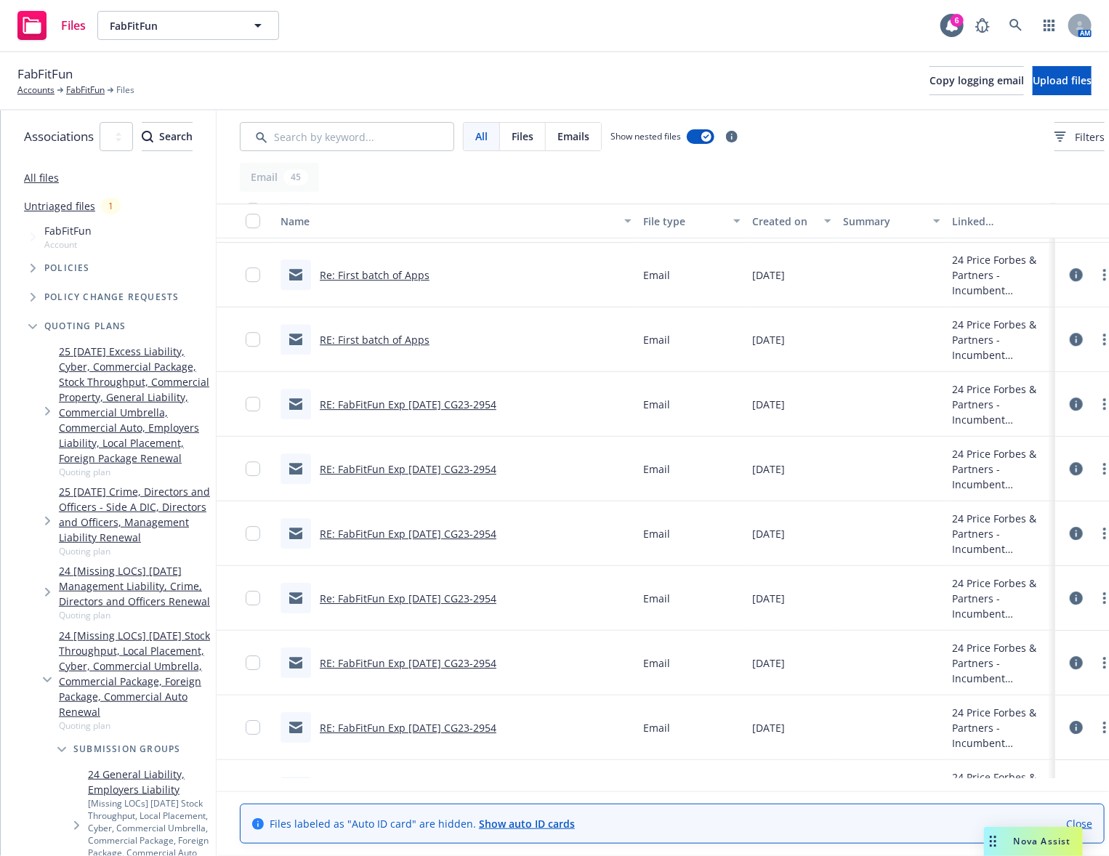
click at [43, 400] on span "Tree Example" at bounding box center [47, 411] width 23 height 23
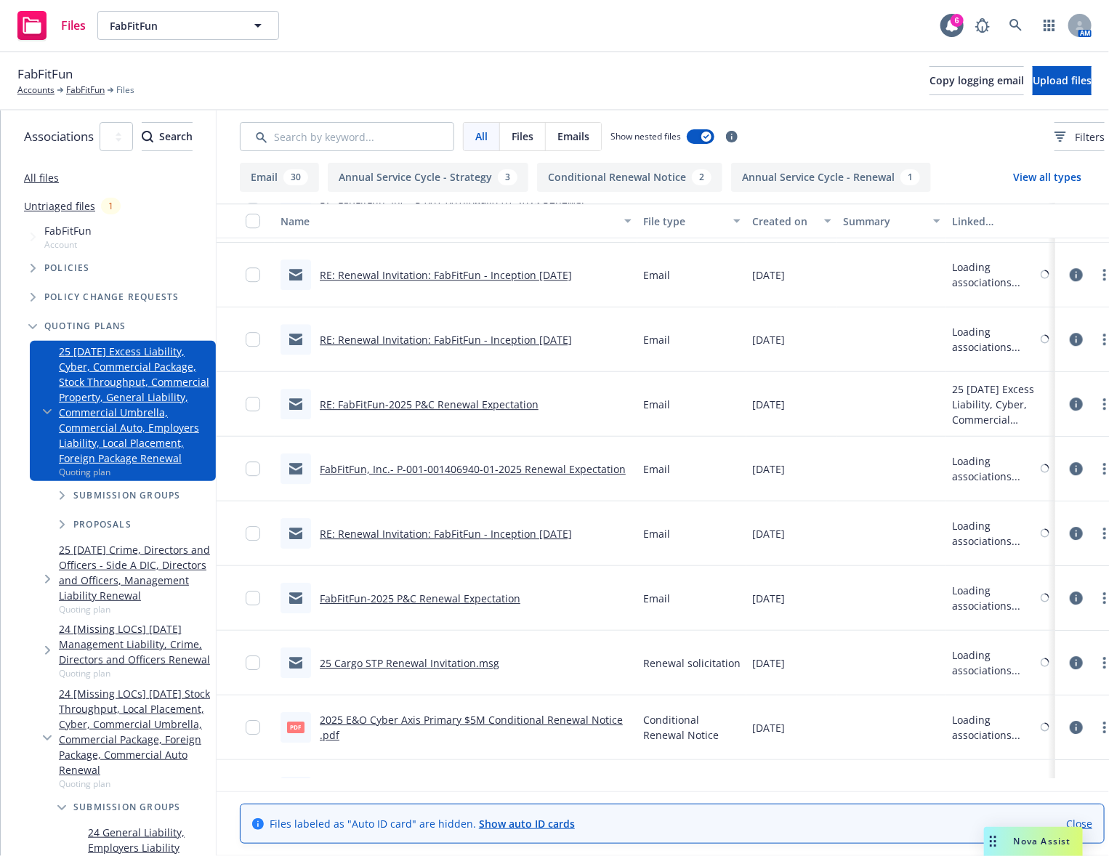
click at [62, 484] on span "Tree Example" at bounding box center [61, 495] width 23 height 23
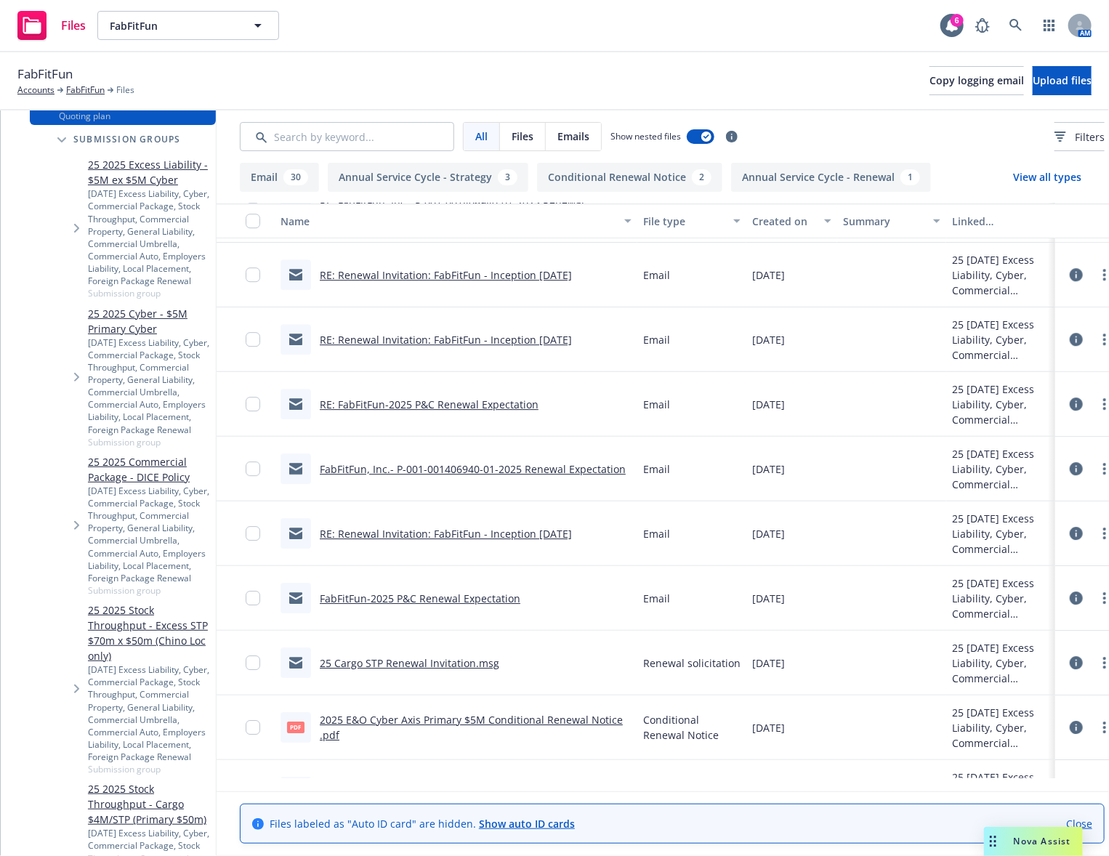
scroll to position [347, 0]
